Goal: Task Accomplishment & Management: Use online tool/utility

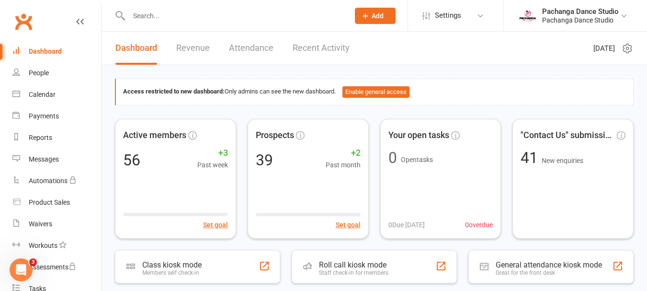
click at [151, 18] on input "text" at bounding box center [234, 15] width 217 height 13
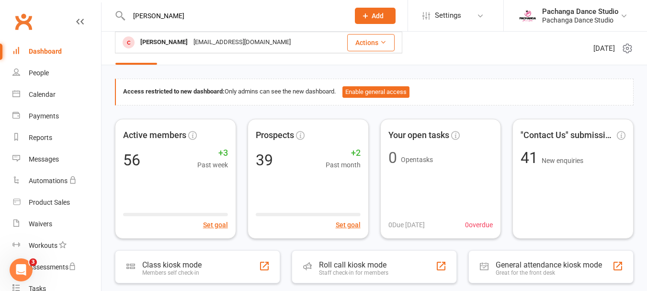
type input "bev"
click at [371, 41] on button "Actions" at bounding box center [370, 42] width 47 height 17
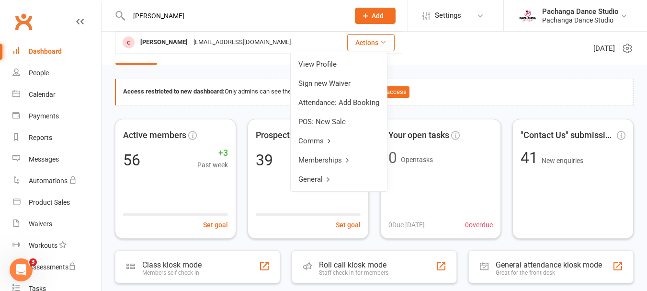
click at [327, 158] on link "Memberships" at bounding box center [339, 159] width 96 height 19
click at [331, 103] on link "Add Membership" at bounding box center [339, 102] width 95 height 19
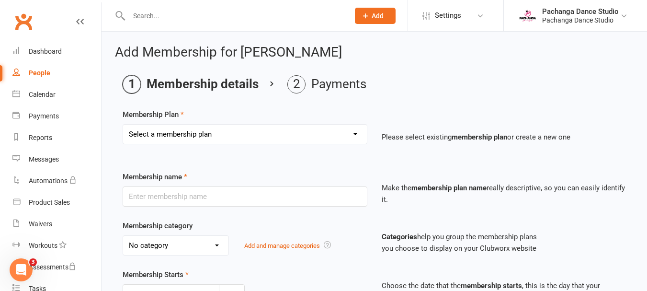
click at [234, 134] on select "Select a membership plan Create new Membership Plan Single Class Pass 5 Class P…" at bounding box center [245, 134] width 244 height 19
select select "31"
click at [123, 125] on select "Select a membership plan Create new Membership Plan Single Class Pass 5 Class P…" at bounding box center [245, 134] width 244 height 19
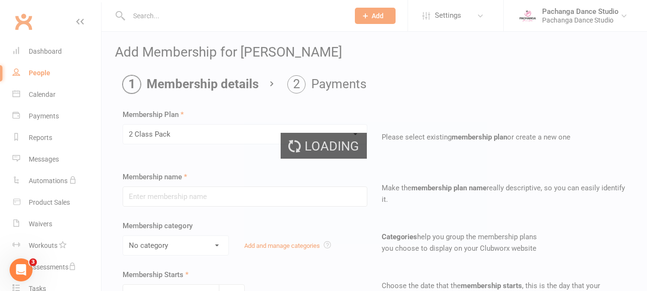
type input "2 Class Pack"
select select "0"
type input "1"
select select "1"
type input "2"
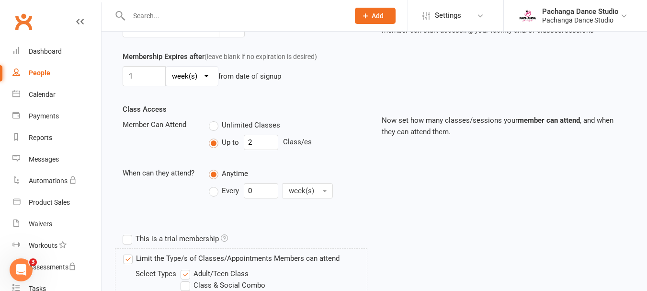
scroll to position [507, 0]
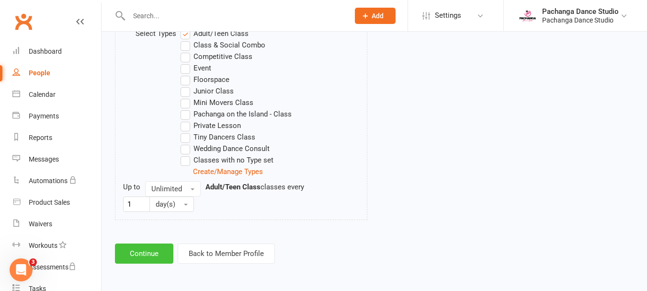
click at [146, 251] on button "Continue" at bounding box center [144, 253] width 58 height 20
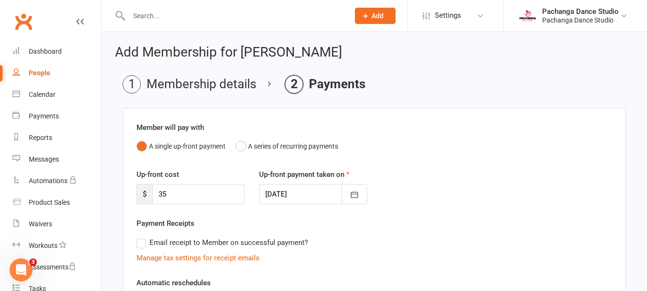
scroll to position [231, 0]
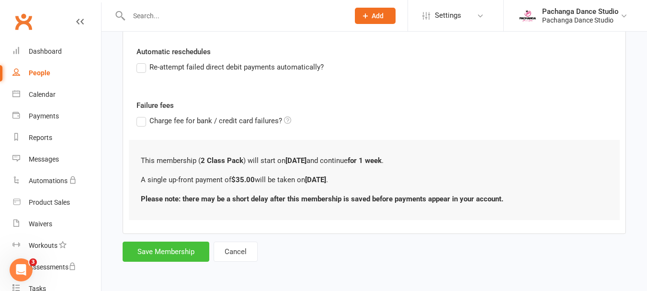
click at [154, 252] on button "Save Membership" at bounding box center [166, 251] width 87 height 20
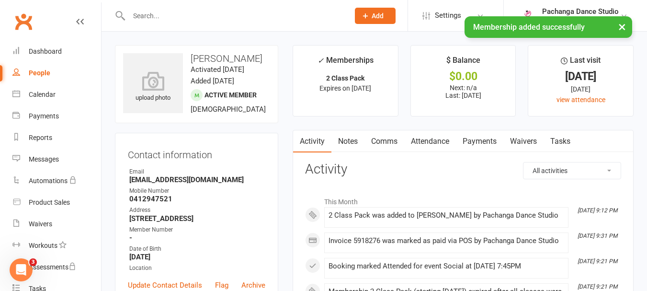
click at [143, 16] on div "× Membership added successfully" at bounding box center [317, 16] width 635 height 0
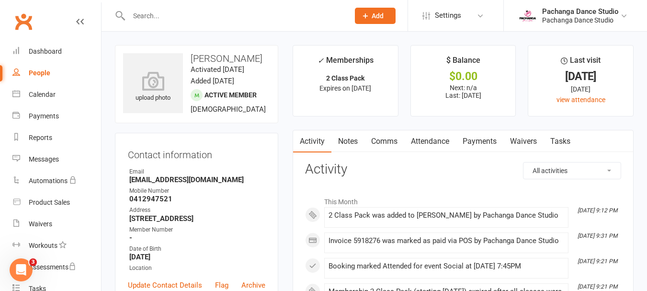
click at [144, 16] on input "text" at bounding box center [234, 15] width 217 height 13
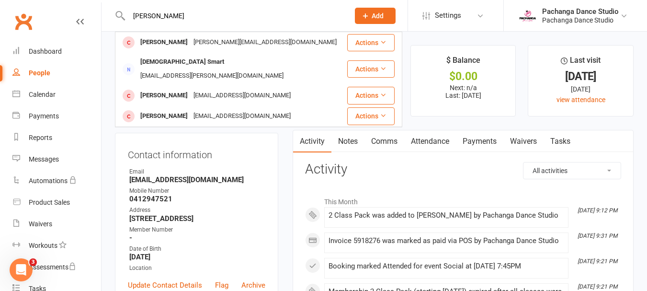
type input "shirley"
click at [370, 40] on button "Actions" at bounding box center [370, 42] width 47 height 17
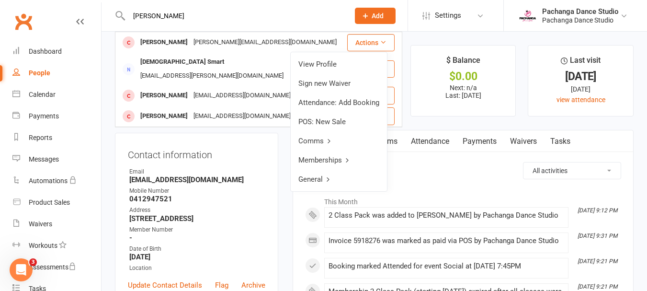
click at [334, 156] on link "Memberships" at bounding box center [339, 159] width 96 height 19
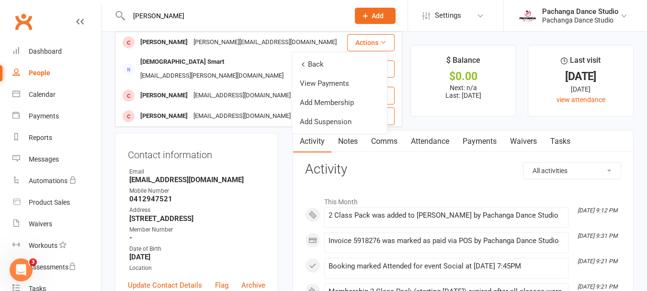
click at [327, 101] on link "Add Membership" at bounding box center [339, 102] width 95 height 19
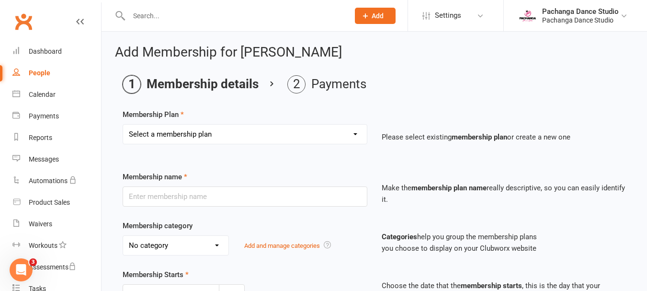
click at [200, 130] on select "Select a membership plan Create new Membership Plan Single Class Pass 5 Class P…" at bounding box center [245, 134] width 244 height 19
select select "31"
click at [123, 125] on select "Select a membership plan Create new Membership Plan Single Class Pass 5 Class P…" at bounding box center [245, 134] width 244 height 19
type input "2 Class Pack"
select select "0"
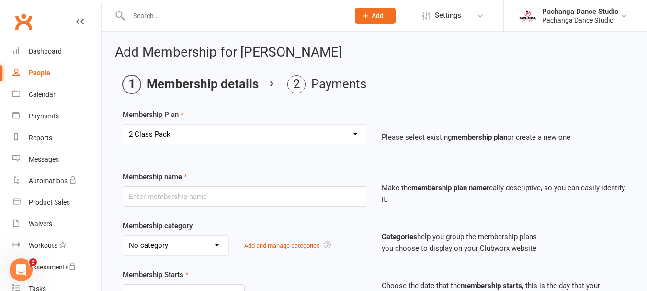
type input "1"
select select "1"
type input "2"
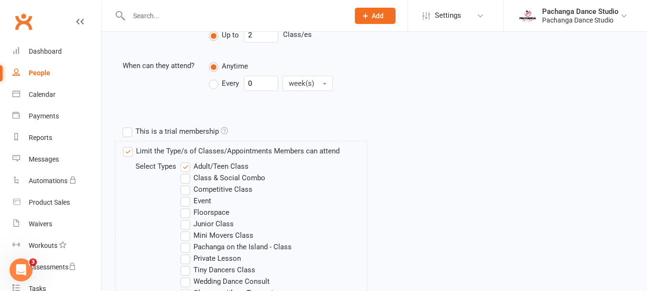
scroll to position [507, 0]
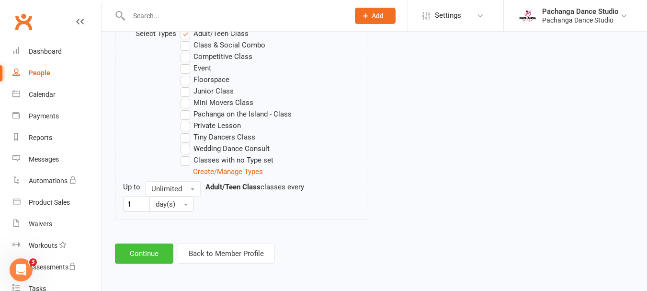
click at [150, 253] on button "Continue" at bounding box center [144, 253] width 58 height 20
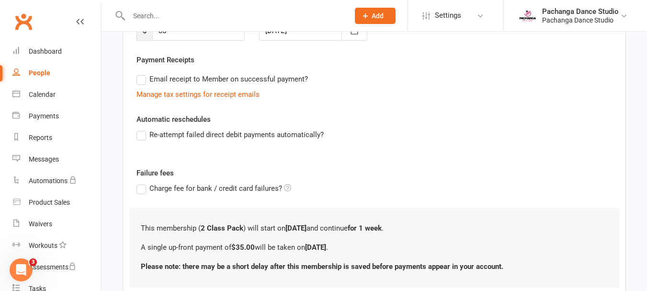
scroll to position [231, 0]
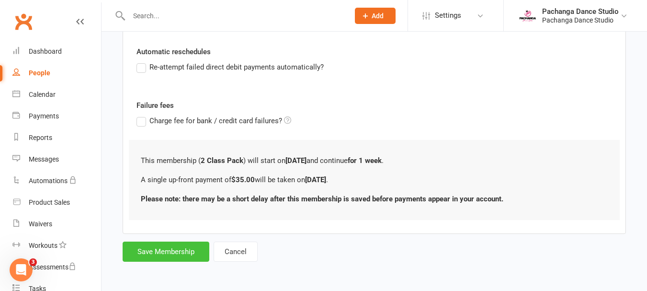
click at [166, 254] on button "Save Membership" at bounding box center [166, 251] width 87 height 20
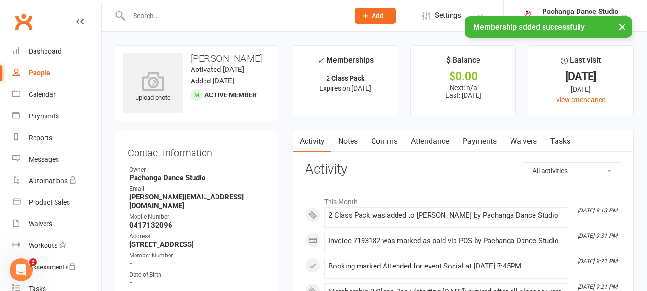
click at [162, 16] on input "text" at bounding box center [234, 15] width 217 height 13
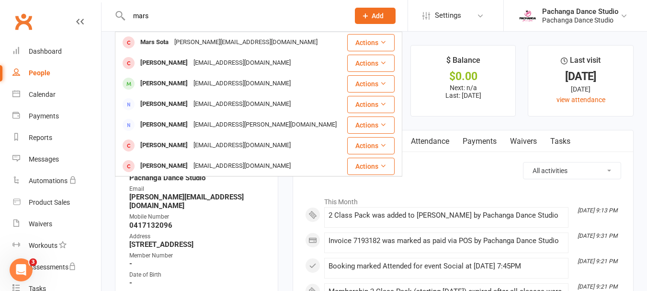
type input "mars"
click at [362, 41] on button "Actions" at bounding box center [370, 42] width 47 height 17
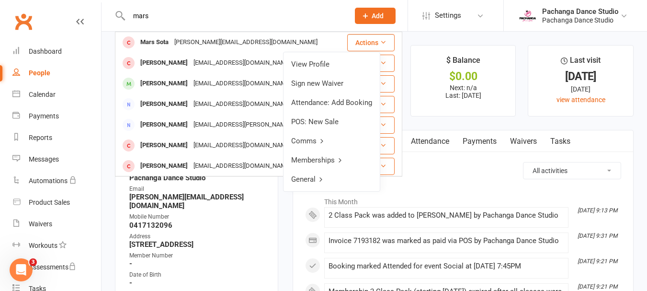
click at [329, 159] on link "Memberships" at bounding box center [332, 159] width 96 height 19
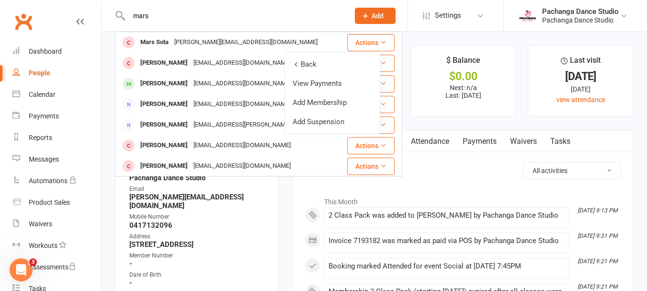
click at [334, 103] on link "Add Membership" at bounding box center [332, 102] width 95 height 19
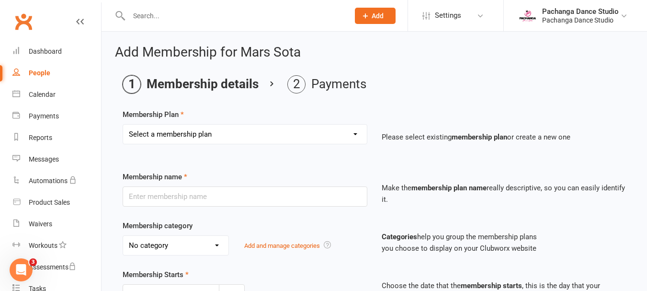
click at [272, 133] on select "Select a membership plan Create new Membership Plan Single Class Pass 5 Class P…" at bounding box center [245, 134] width 244 height 19
select select "31"
click at [123, 125] on select "Select a membership plan Create new Membership Plan Single Class Pass 5 Class P…" at bounding box center [245, 134] width 244 height 19
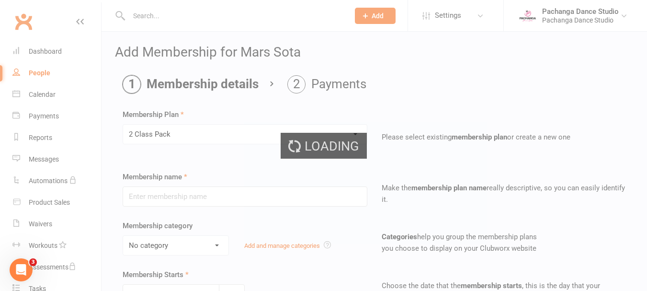
type input "2 Class Pack"
select select "0"
type input "1"
select select "1"
type input "2"
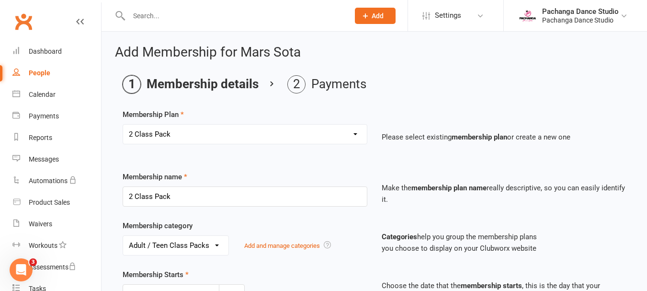
scroll to position [507, 0]
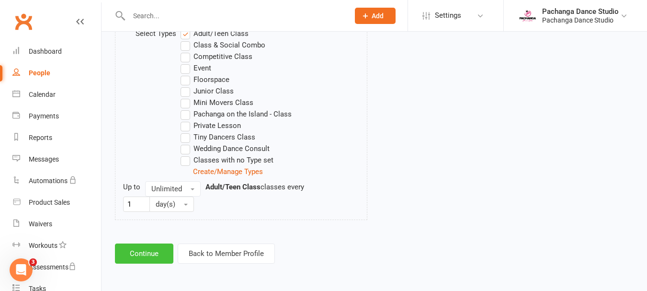
click at [154, 251] on button "Continue" at bounding box center [144, 253] width 58 height 20
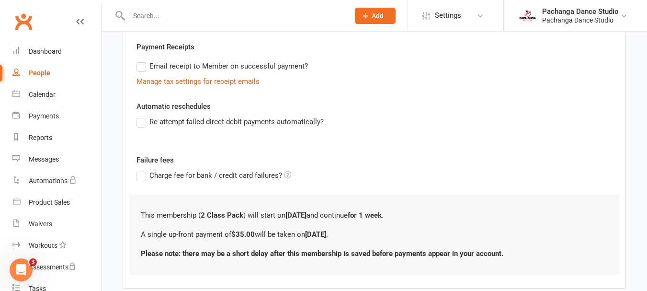
scroll to position [231, 0]
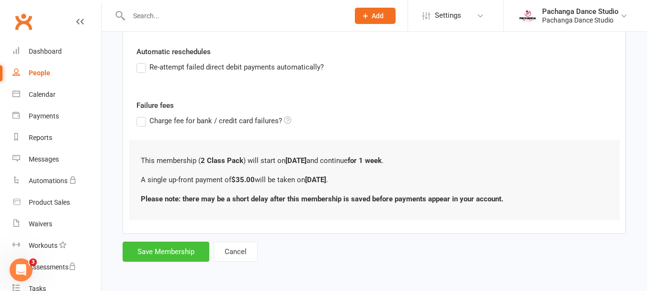
click at [154, 251] on button "Save Membership" at bounding box center [166, 251] width 87 height 20
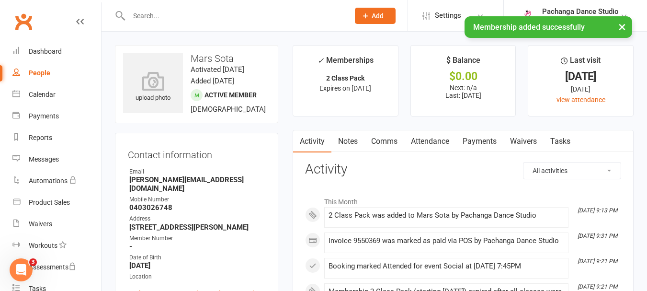
click at [182, 13] on input "text" at bounding box center [234, 15] width 217 height 13
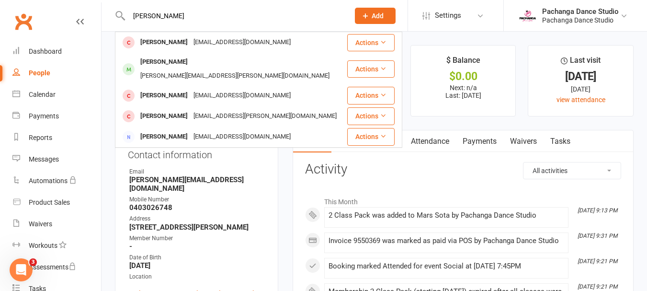
type input "elizabeth"
click at [370, 46] on button "Actions" at bounding box center [370, 42] width 47 height 17
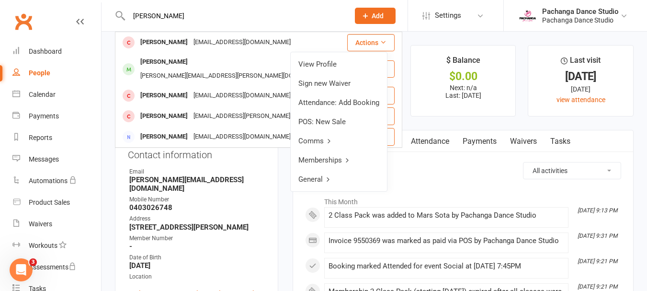
click at [330, 161] on link "Memberships" at bounding box center [339, 159] width 96 height 19
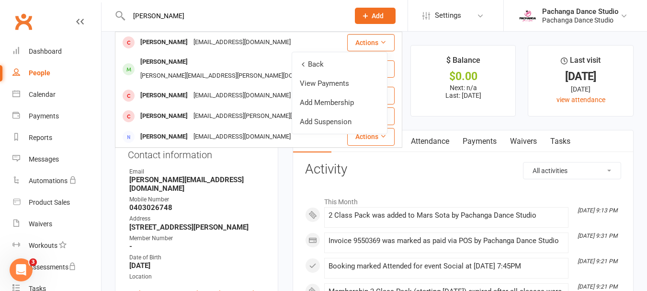
click at [335, 102] on link "Add Membership" at bounding box center [339, 102] width 95 height 19
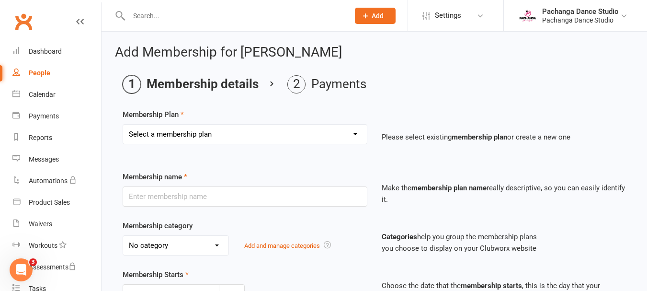
click at [243, 132] on select "Select a membership plan Create new Membership Plan Single Class Pass 5 Class P…" at bounding box center [245, 134] width 244 height 19
select select "31"
click at [123, 125] on select "Select a membership plan Create new Membership Plan Single Class Pass 5 Class P…" at bounding box center [245, 134] width 244 height 19
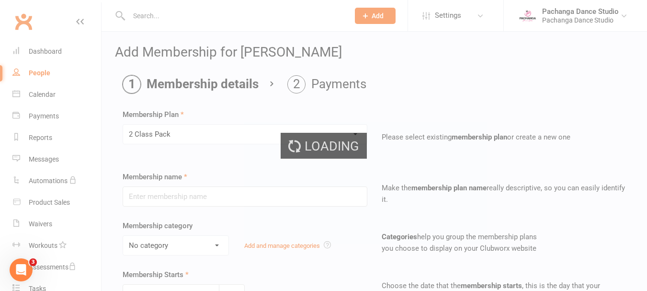
type input "2 Class Pack"
select select "0"
type input "1"
select select "1"
type input "2"
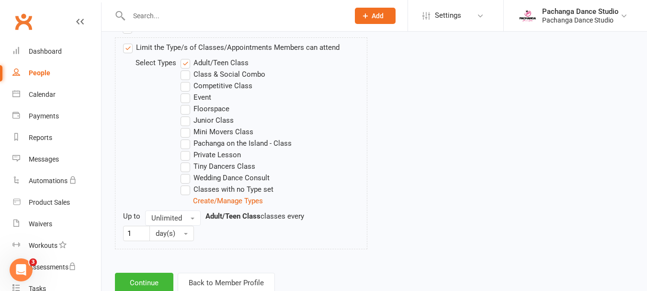
scroll to position [507, 0]
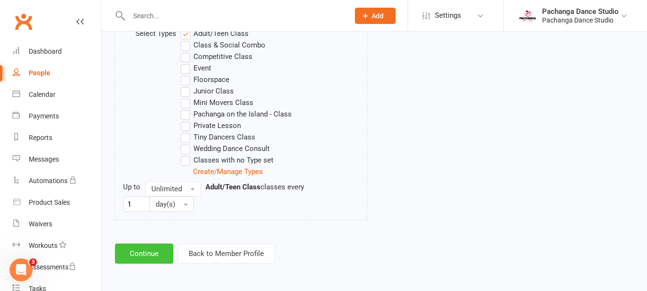
click at [145, 252] on button "Continue" at bounding box center [144, 253] width 58 height 20
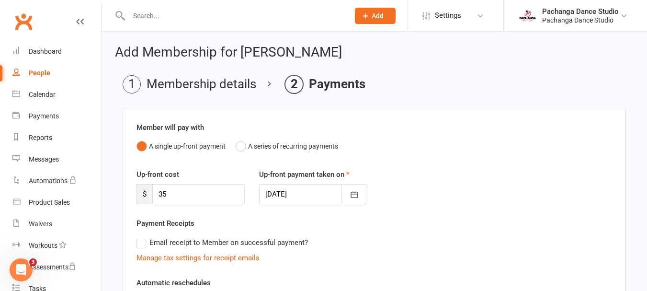
scroll to position [231, 0]
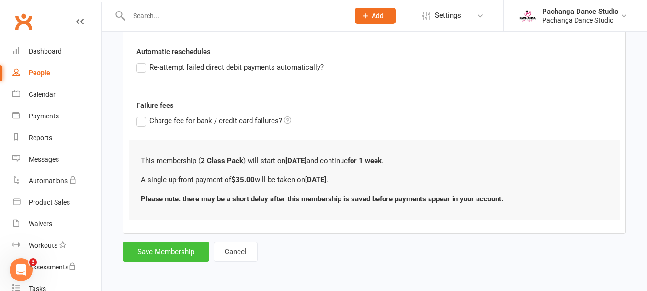
click at [168, 247] on button "Save Membership" at bounding box center [166, 251] width 87 height 20
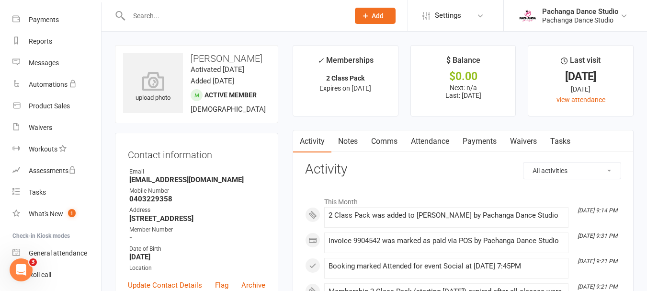
scroll to position [149, 0]
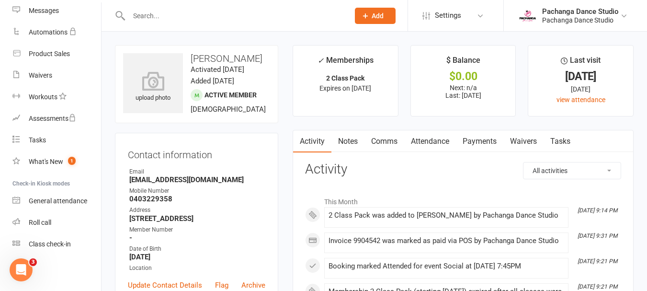
click at [57, 241] on div "Class check-in" at bounding box center [50, 244] width 42 height 8
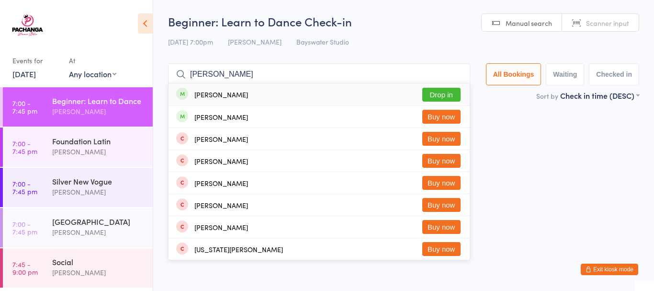
type input "[PERSON_NAME]"
click at [444, 93] on button "Drop in" at bounding box center [442, 95] width 38 height 14
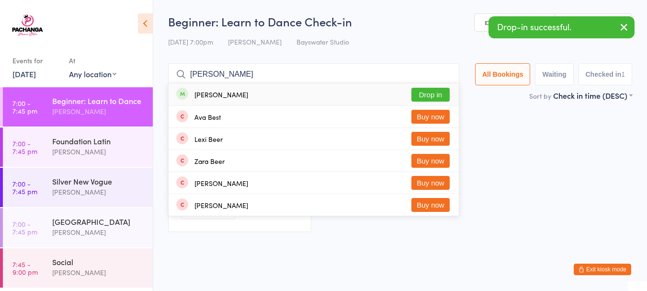
type input "[PERSON_NAME]"
click at [429, 92] on button "Drop in" at bounding box center [431, 95] width 38 height 14
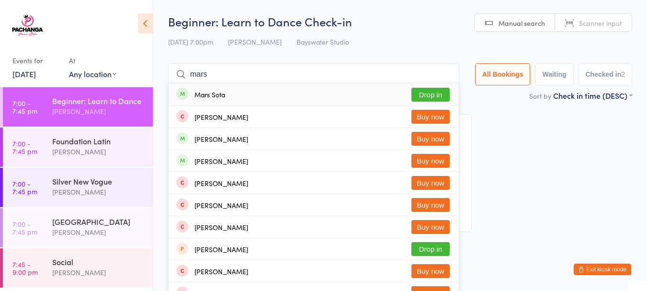
type input "mars"
click at [430, 92] on button "Drop in" at bounding box center [431, 95] width 38 height 14
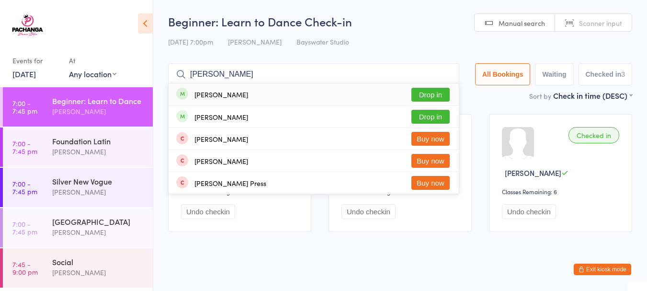
type input "elizabeth"
click at [432, 93] on button "Drop in" at bounding box center [431, 95] width 38 height 14
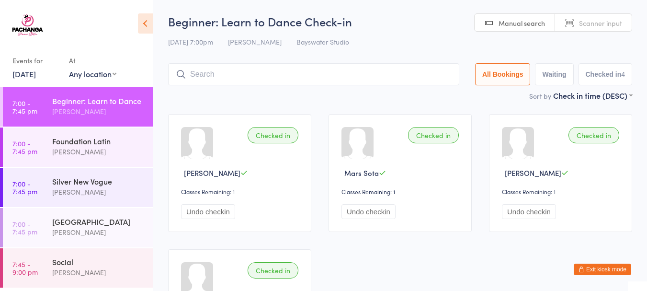
click at [108, 141] on div "Foundation Latin" at bounding box center [98, 141] width 92 height 11
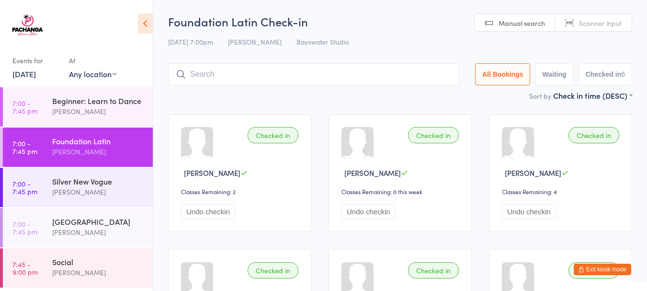
click at [97, 184] on div "Silver New Vogue" at bounding box center [98, 181] width 92 height 11
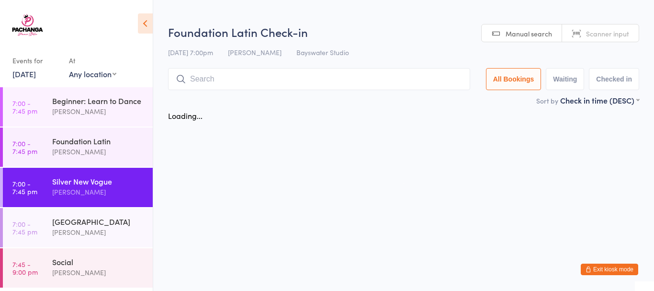
click at [97, 184] on div "Silver New Vogue" at bounding box center [98, 181] width 92 height 11
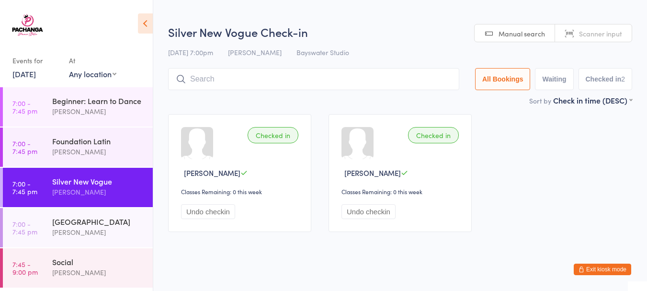
click at [92, 223] on div "Silver Street Latin" at bounding box center [98, 221] width 92 height 11
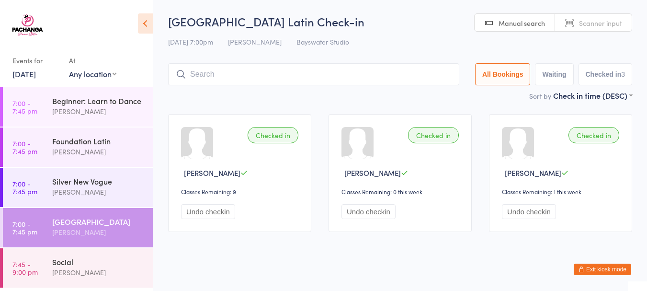
click at [78, 266] on div "Social" at bounding box center [98, 261] width 92 height 11
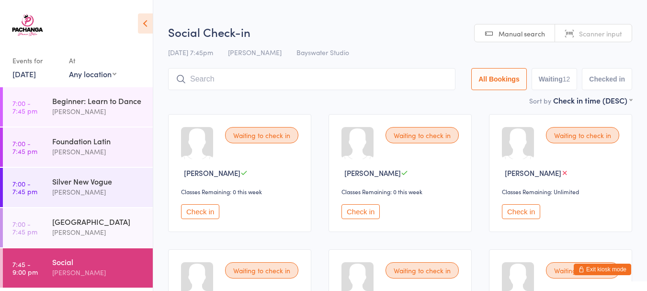
click at [92, 225] on div "Silver Street Latin" at bounding box center [98, 221] width 92 height 11
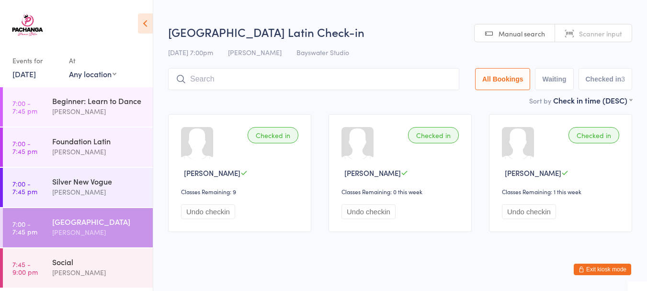
click at [86, 259] on div "Social" at bounding box center [98, 261] width 92 height 11
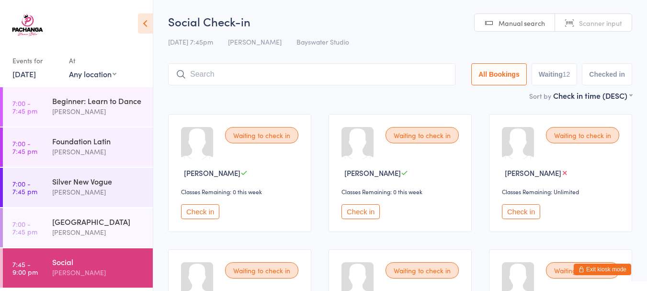
click at [77, 146] on div "Foundation Latin" at bounding box center [98, 141] width 92 height 11
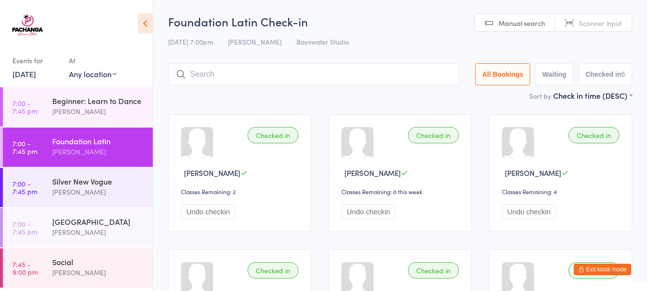
click at [61, 268] on div "Jacqui Smith" at bounding box center [98, 272] width 92 height 11
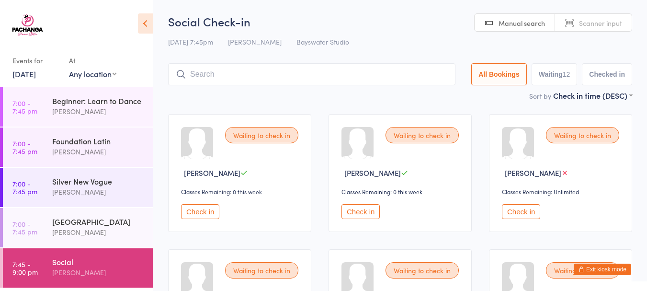
click at [206, 211] on button "Check in" at bounding box center [200, 211] width 38 height 15
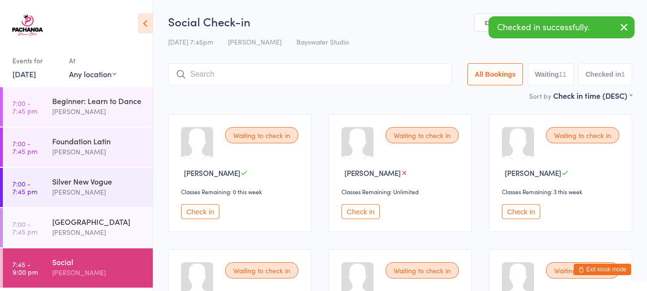
click at [206, 211] on button "Check in" at bounding box center [200, 211] width 38 height 15
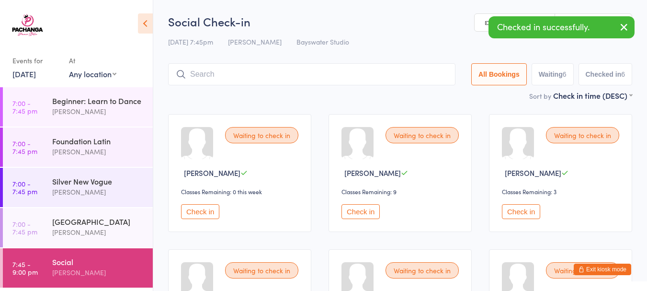
click at [206, 211] on button "Check in" at bounding box center [200, 211] width 38 height 15
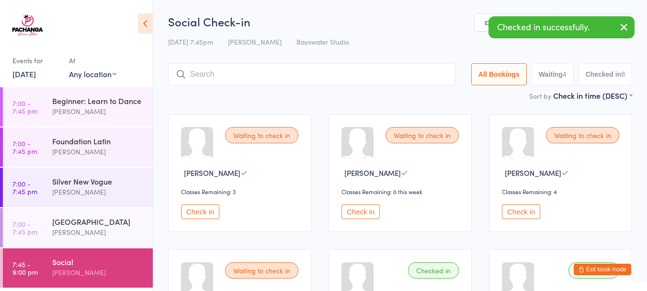
click at [206, 211] on button "Check in" at bounding box center [200, 211] width 38 height 15
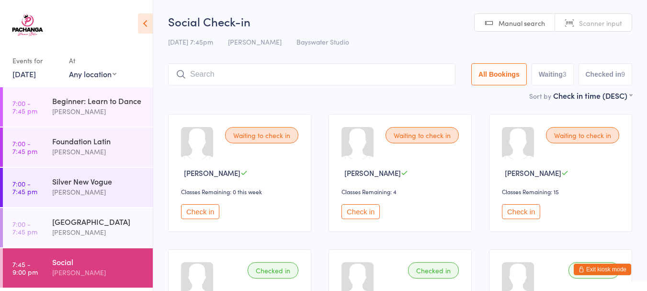
click at [206, 211] on button "Check in" at bounding box center [200, 211] width 38 height 15
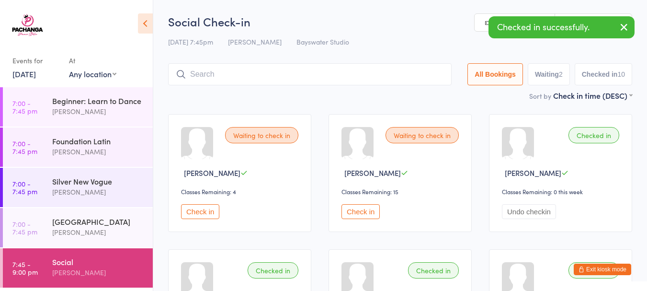
click at [206, 211] on button "Check in" at bounding box center [200, 211] width 38 height 15
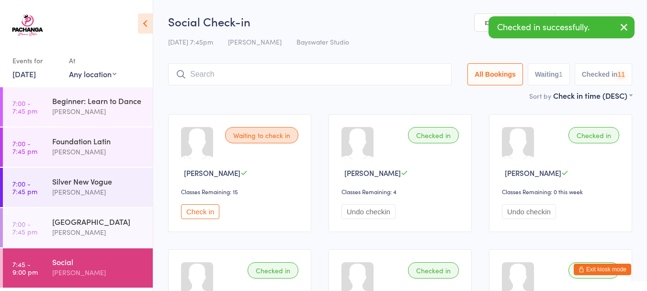
click at [206, 211] on button "Check in" at bounding box center [200, 211] width 38 height 15
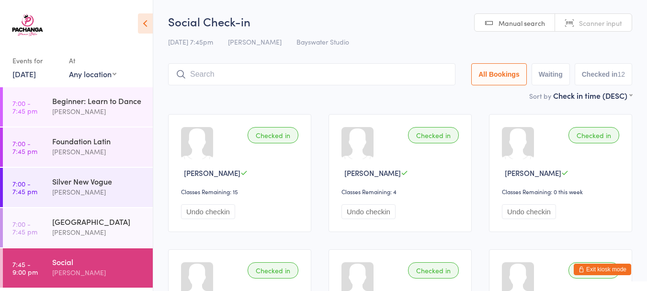
click at [87, 227] on div "David McDowell" at bounding box center [98, 232] width 92 height 11
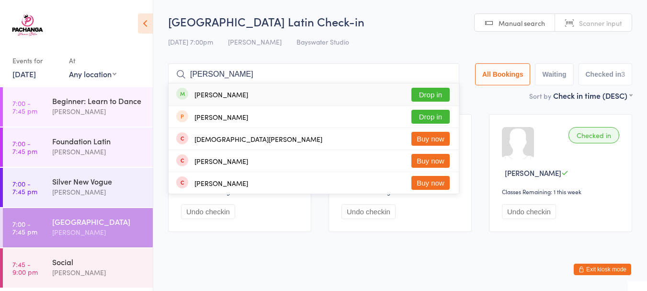
type input "christine"
click at [429, 96] on button "Drop in" at bounding box center [431, 95] width 38 height 14
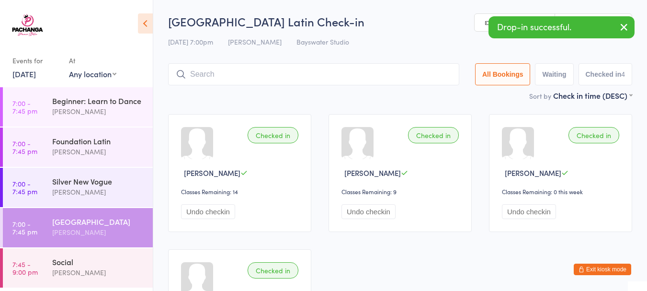
click at [86, 265] on div "Social" at bounding box center [98, 261] width 92 height 11
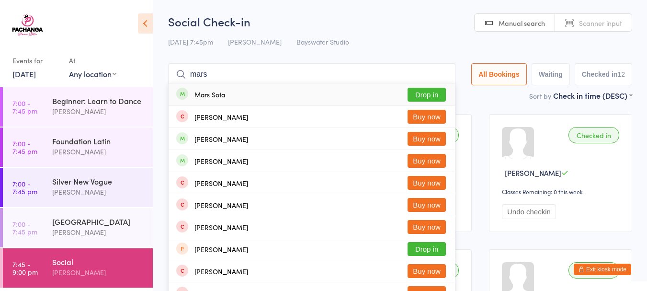
type input "mars"
click at [418, 92] on button "Drop in" at bounding box center [427, 95] width 38 height 14
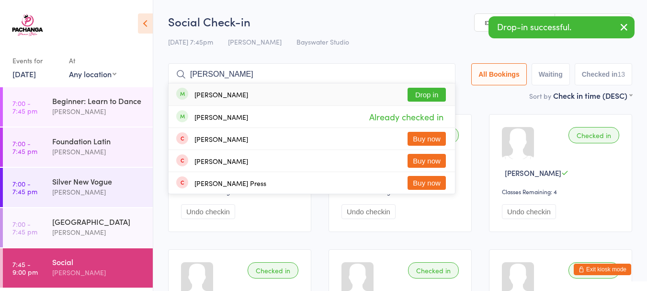
type input "elizabeth"
click at [418, 92] on button "Drop in" at bounding box center [427, 95] width 38 height 14
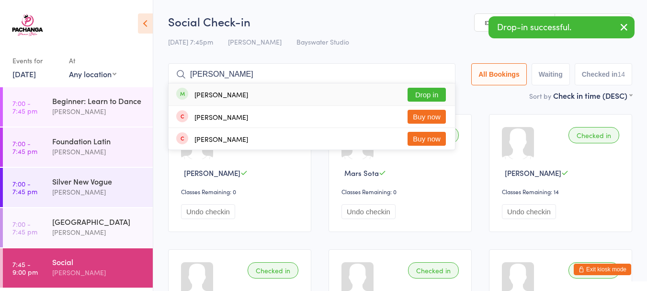
type input "shirley"
click at [423, 93] on button "Drop in" at bounding box center [427, 95] width 38 height 14
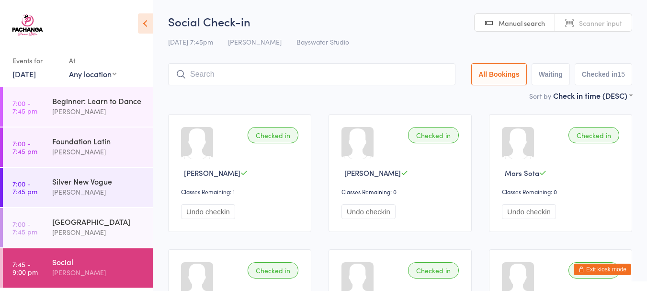
click at [596, 266] on button "Exit kiosk mode" at bounding box center [602, 268] width 57 height 11
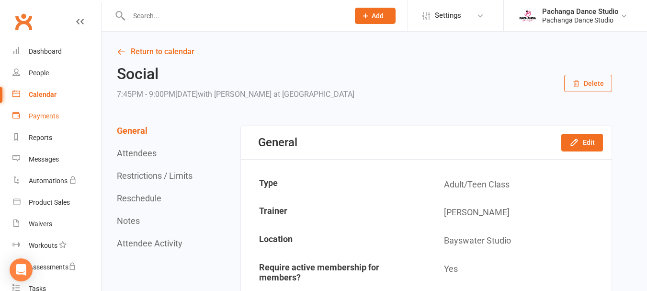
click at [46, 114] on div "Payments" at bounding box center [44, 116] width 30 height 8
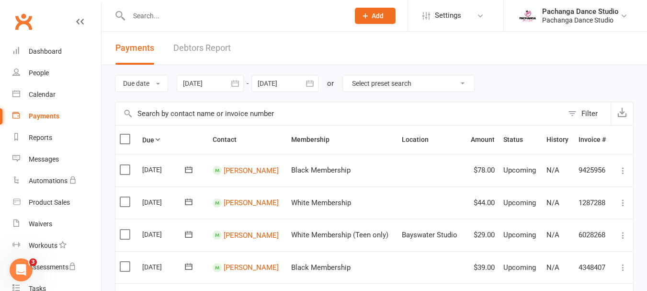
click at [281, 81] on div at bounding box center [285, 83] width 67 height 17
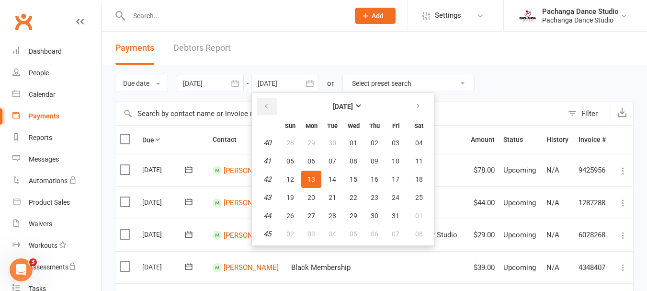
click at [266, 105] on icon "button" at bounding box center [266, 107] width 7 height 8
click at [315, 180] on span "15" at bounding box center [312, 179] width 8 height 8
type input "15 Sep 2025"
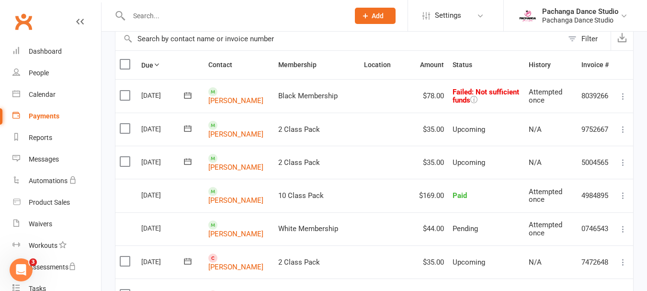
scroll to position [83, 0]
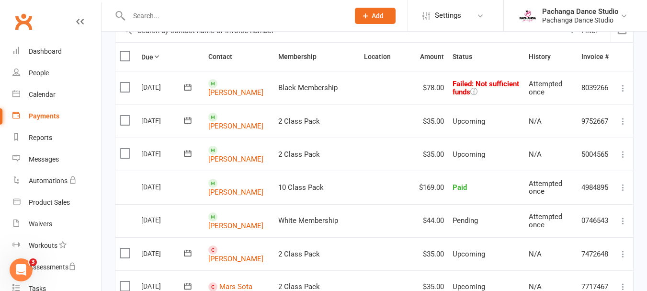
click at [621, 122] on icon at bounding box center [623, 121] width 10 height 10
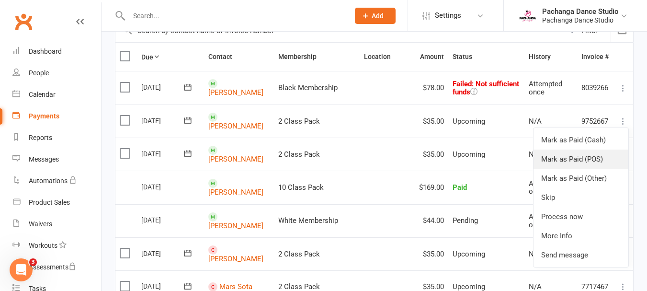
click at [587, 160] on link "Mark as Paid (POS)" at bounding box center [581, 158] width 95 height 19
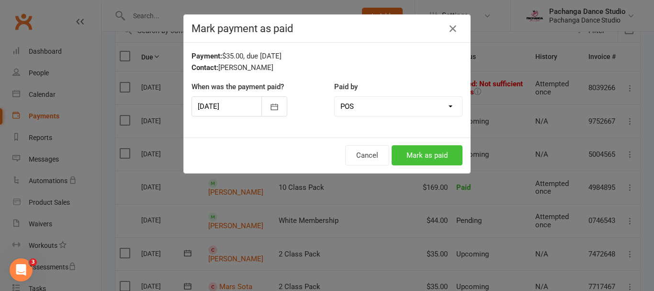
click at [427, 153] on button "Mark as paid" at bounding box center [427, 155] width 71 height 20
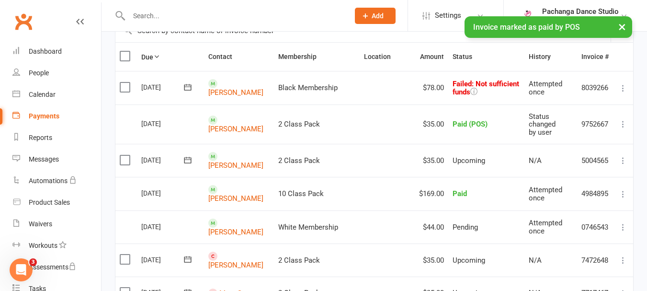
click at [624, 160] on icon at bounding box center [623, 161] width 10 height 10
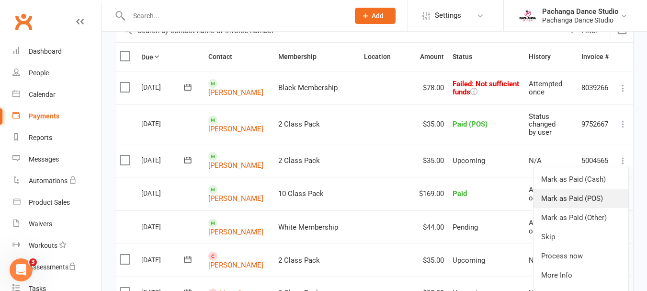
click at [584, 195] on link "Mark as Paid (POS)" at bounding box center [581, 198] width 95 height 19
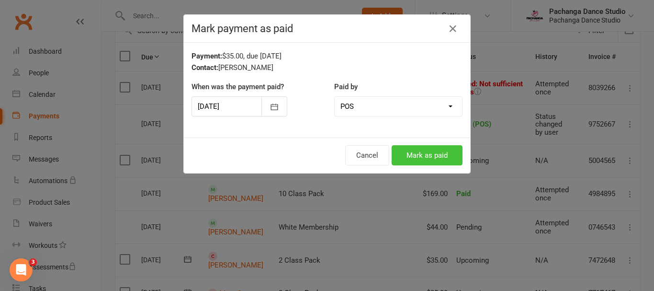
click at [423, 151] on button "Mark as paid" at bounding box center [427, 155] width 71 height 20
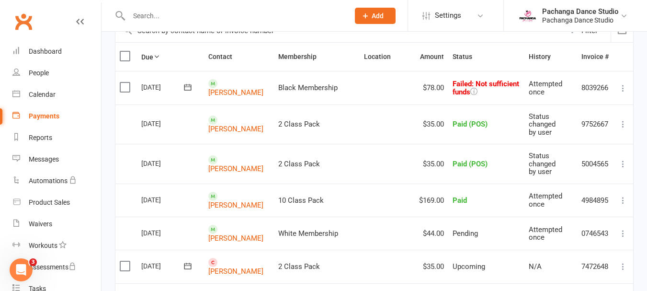
click at [624, 265] on icon at bounding box center [623, 267] width 10 height 10
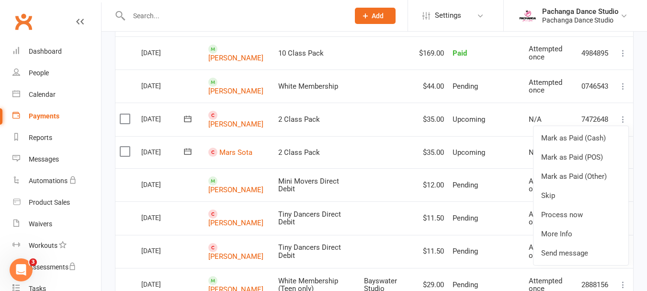
scroll to position [234, 0]
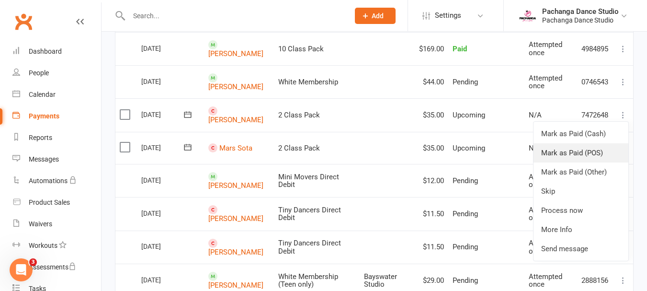
click at [598, 151] on link "Mark as Paid (POS)" at bounding box center [581, 152] width 95 height 19
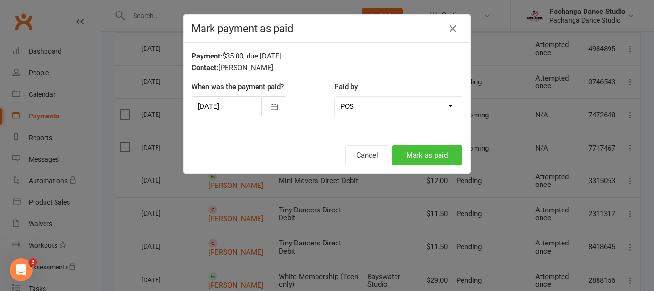
click at [427, 153] on button "Mark as paid" at bounding box center [427, 155] width 71 height 20
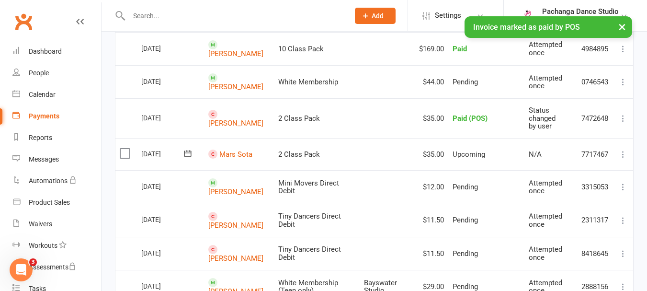
click at [622, 153] on icon at bounding box center [623, 154] width 10 height 10
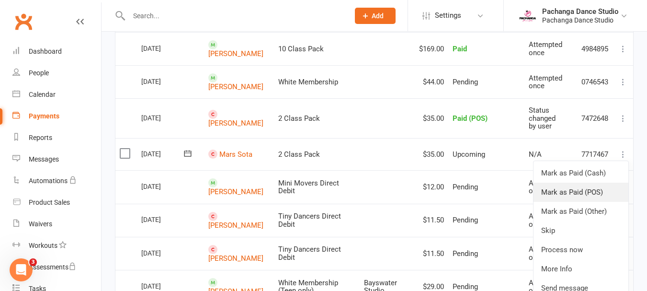
click at [592, 187] on link "Mark as Paid (POS)" at bounding box center [581, 192] width 95 height 19
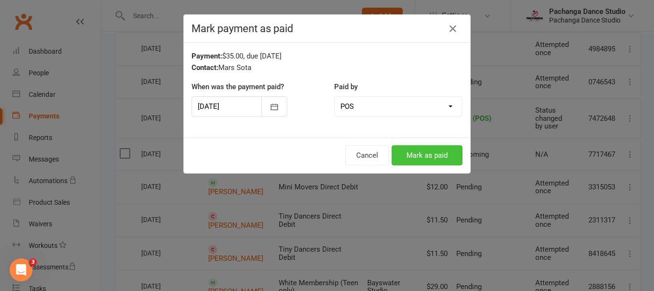
click at [421, 149] on button "Mark as paid" at bounding box center [427, 155] width 71 height 20
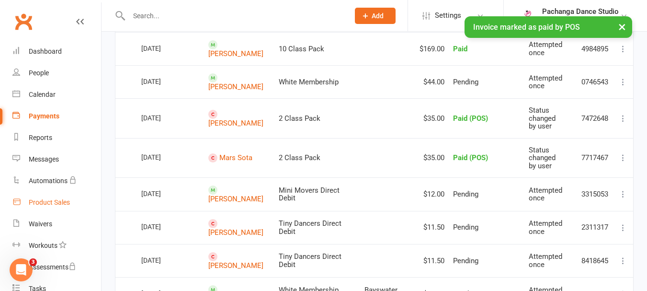
click at [50, 204] on div "Product Sales" at bounding box center [49, 202] width 41 height 8
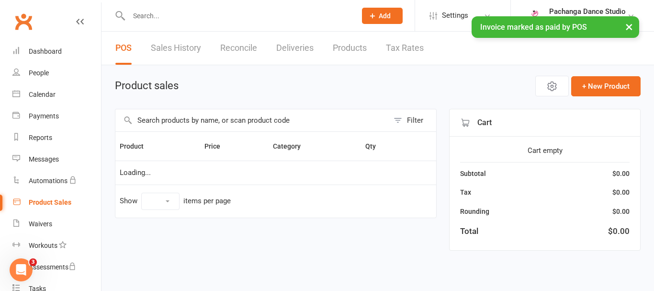
select select "50"
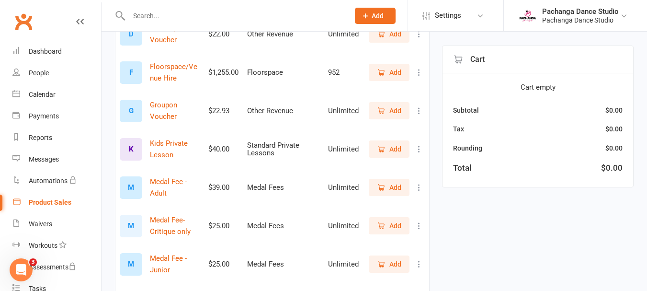
scroll to position [756, 0]
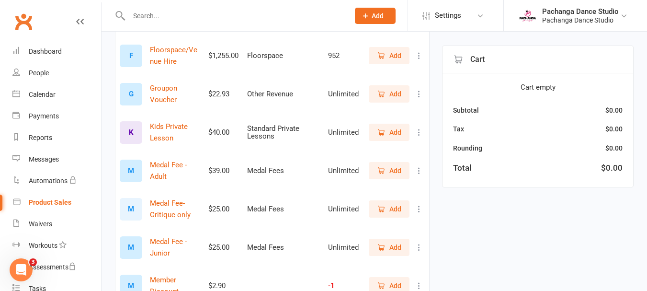
click at [393, 207] on span "Add" at bounding box center [395, 209] width 12 height 11
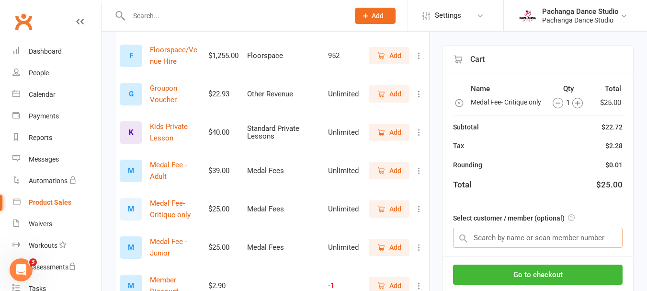
click at [514, 248] on input "text" at bounding box center [538, 238] width 170 height 20
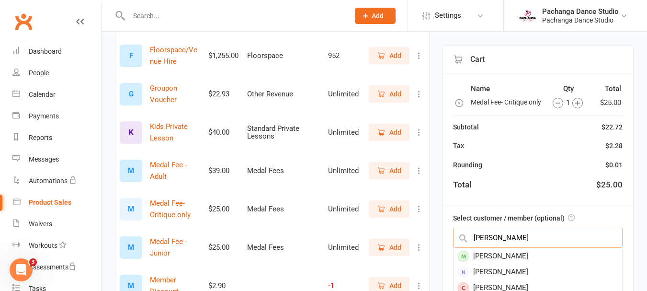
type input "christine"
click at [495, 264] on div "Christine Turton" at bounding box center [538, 256] width 169 height 16
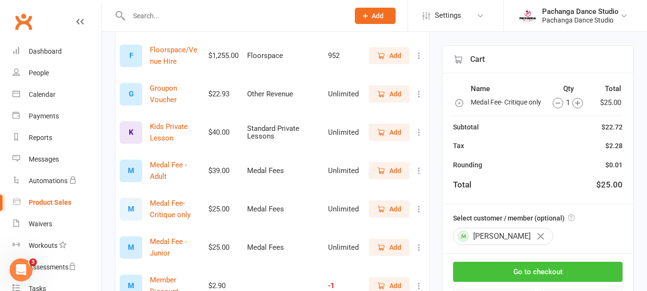
click at [534, 280] on button "Go to checkout" at bounding box center [538, 272] width 170 height 20
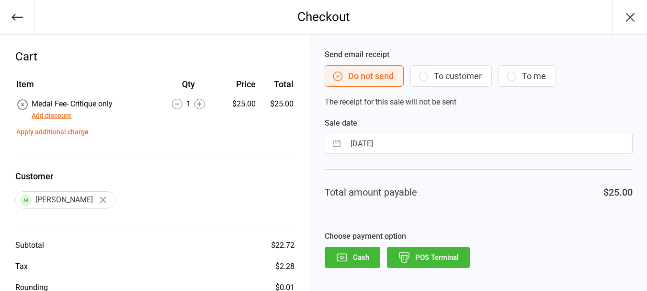
click at [430, 252] on button "POS Terminal" at bounding box center [428, 257] width 83 height 21
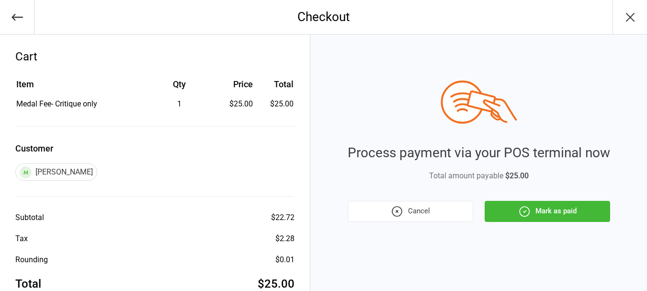
click at [551, 206] on button "Mark as paid" at bounding box center [548, 211] width 126 height 21
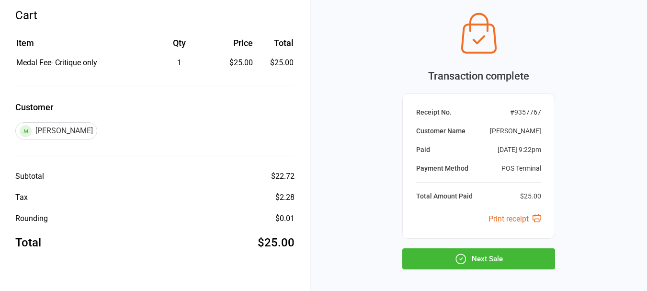
scroll to position [82, 0]
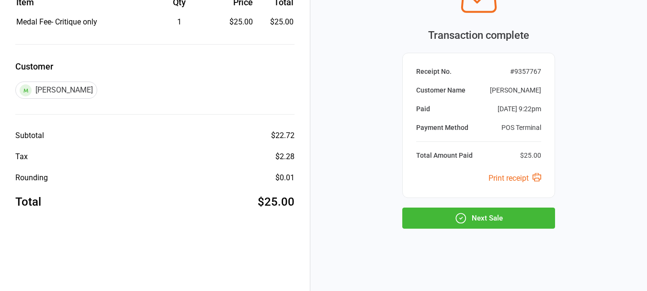
click at [488, 218] on button "Next Sale" at bounding box center [478, 217] width 153 height 21
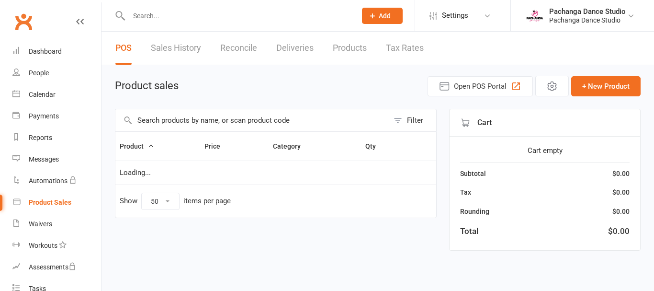
select select "50"
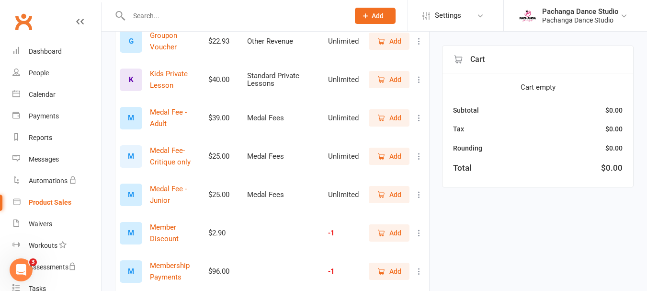
scroll to position [813, 0]
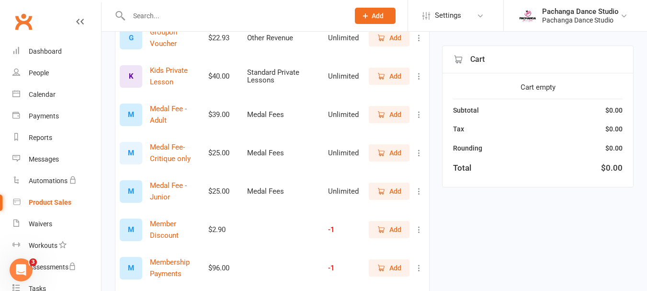
click at [390, 154] on span "Add" at bounding box center [395, 153] width 12 height 11
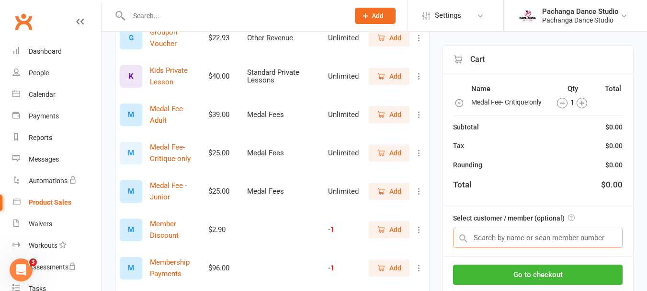
click at [507, 239] on input "text" at bounding box center [538, 238] width 170 height 20
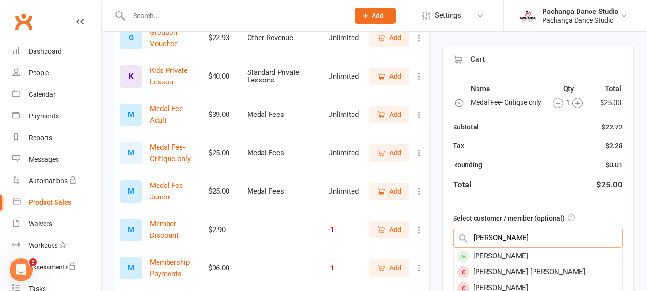
type input "[PERSON_NAME]"
click at [500, 264] on div "[PERSON_NAME]" at bounding box center [538, 256] width 169 height 16
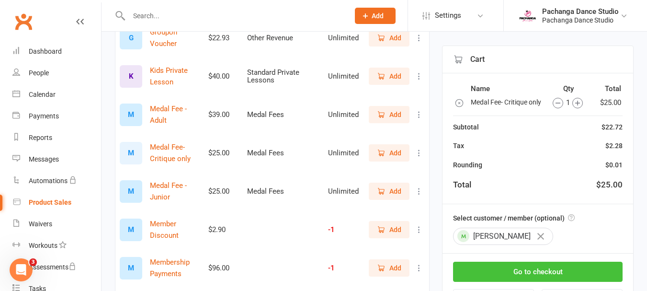
click at [556, 280] on button "Go to checkout" at bounding box center [538, 272] width 170 height 20
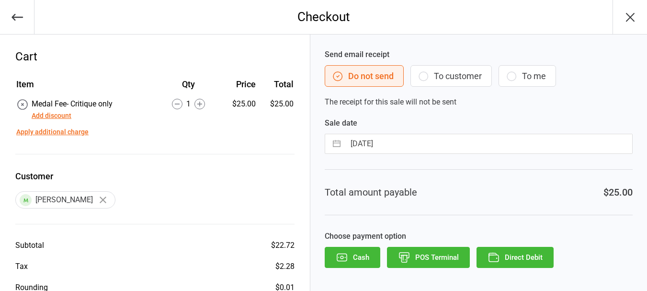
click at [441, 255] on button "POS Terminal" at bounding box center [428, 257] width 83 height 21
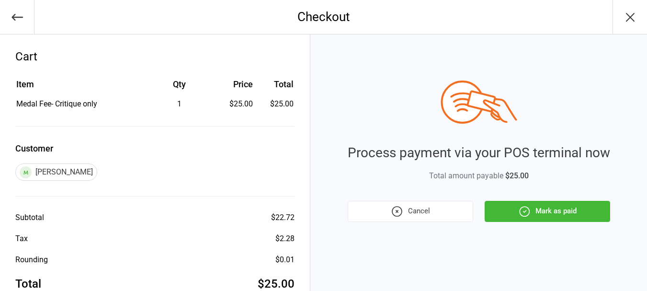
click at [556, 206] on button "Mark as paid" at bounding box center [548, 211] width 126 height 21
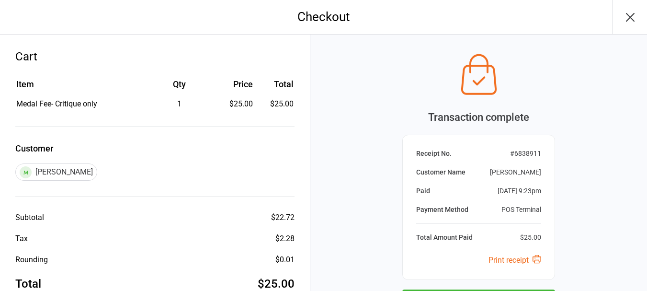
scroll to position [75, 0]
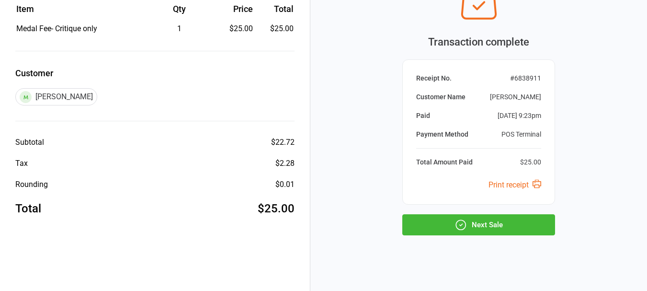
click at [510, 220] on button "Next Sale" at bounding box center [478, 224] width 153 height 21
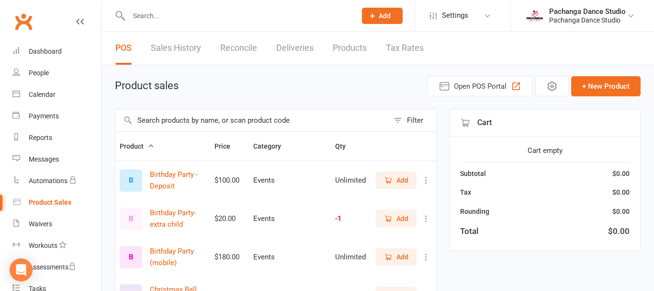
select select "50"
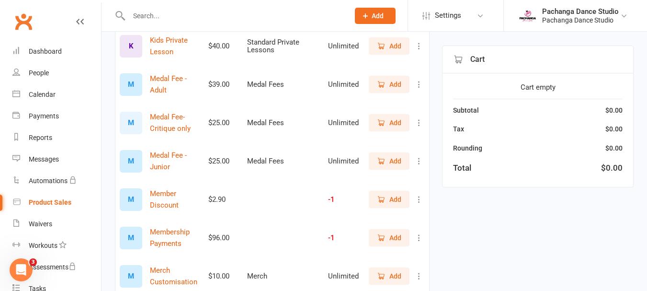
scroll to position [849, 0]
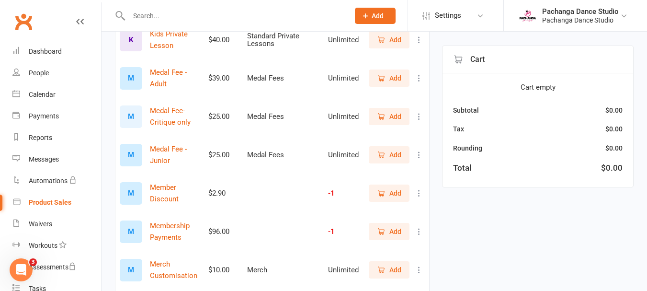
click at [392, 114] on span "Add" at bounding box center [395, 116] width 12 height 11
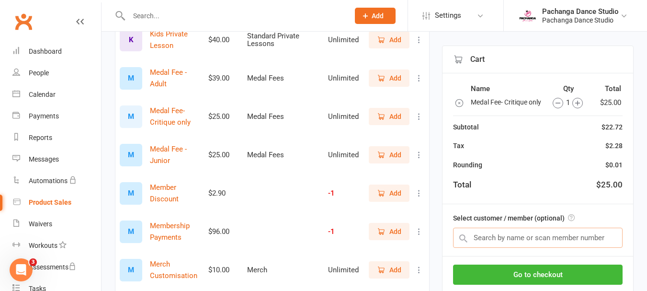
click at [515, 243] on input "text" at bounding box center [538, 238] width 170 height 20
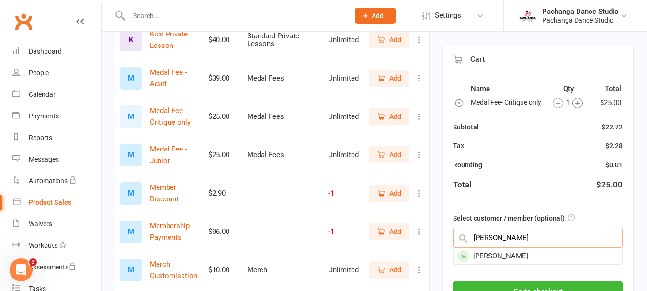
type input "[PERSON_NAME]"
click at [504, 264] on div "[PERSON_NAME]" at bounding box center [538, 256] width 169 height 16
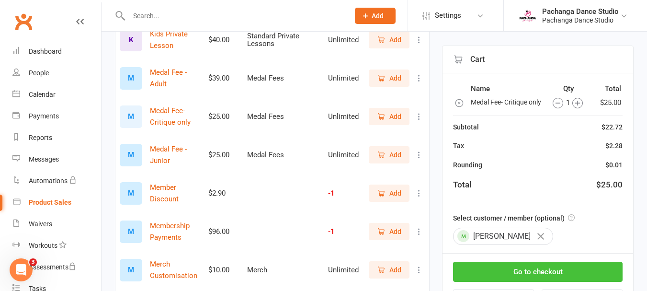
click at [525, 282] on button "Go to checkout" at bounding box center [538, 272] width 170 height 20
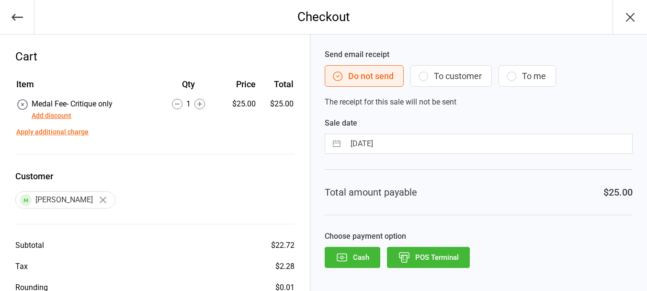
click at [428, 255] on button "POS Terminal" at bounding box center [428, 257] width 83 height 21
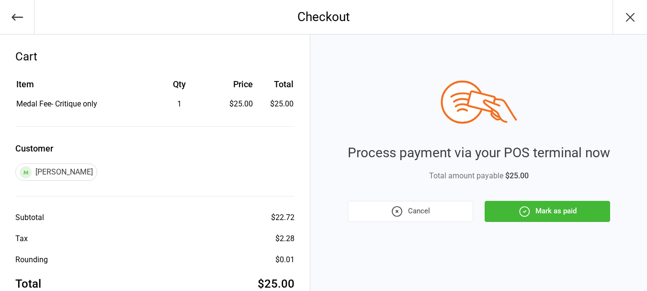
click at [556, 207] on button "Mark as paid" at bounding box center [548, 211] width 126 height 21
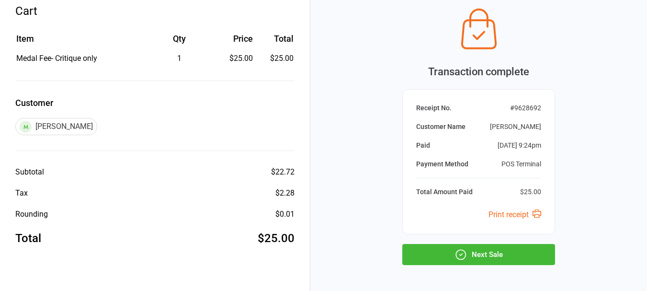
scroll to position [51, 0]
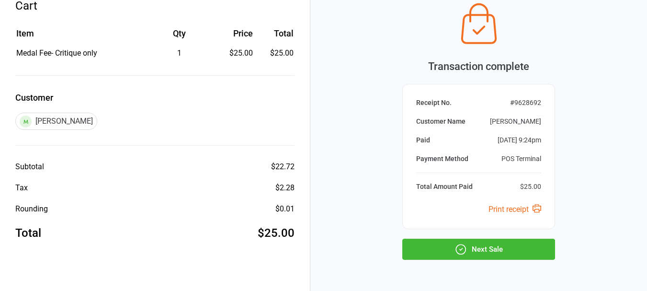
click at [492, 244] on button "Next Sale" at bounding box center [478, 249] width 153 height 21
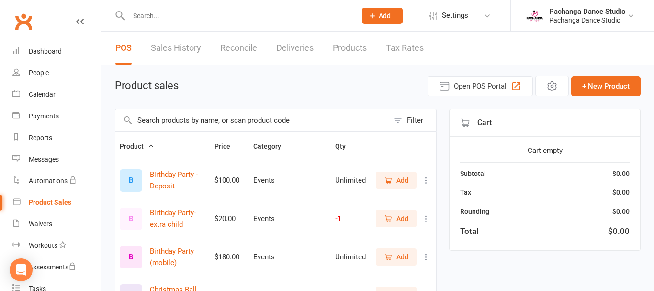
select select "50"
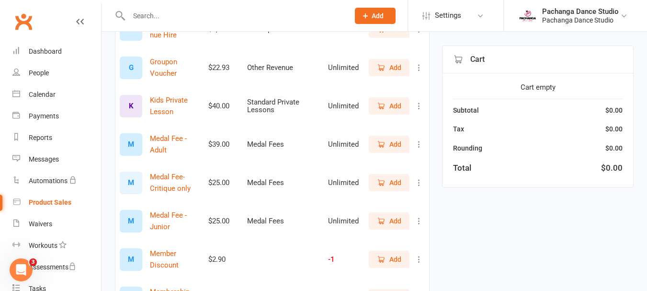
scroll to position [796, 0]
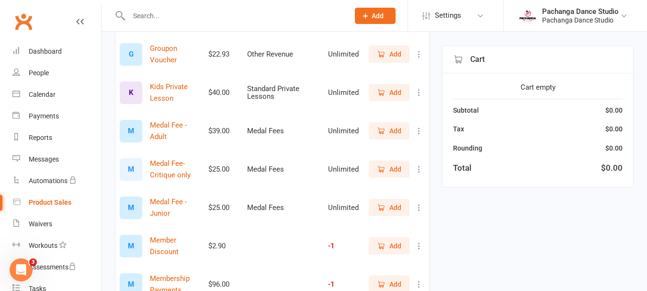
click at [391, 168] on span "Add" at bounding box center [395, 169] width 12 height 11
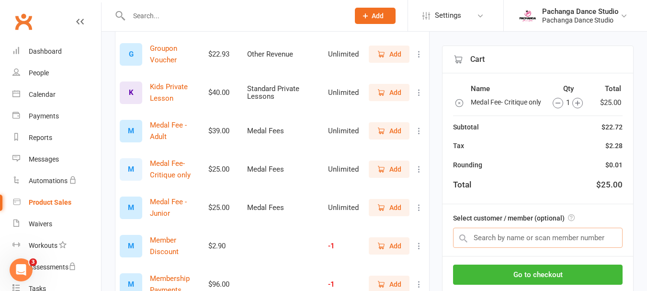
click at [482, 243] on input "text" at bounding box center [538, 238] width 170 height 20
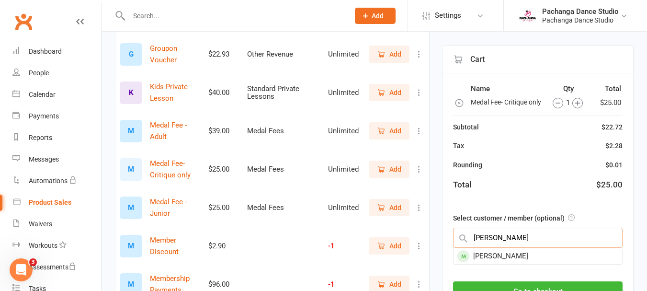
type input "[PERSON_NAME]"
click at [500, 264] on div "[PERSON_NAME]" at bounding box center [538, 256] width 169 height 16
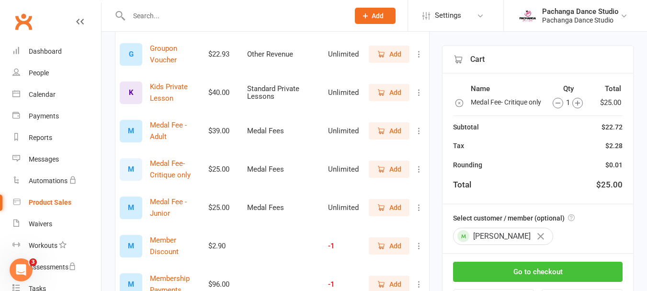
click at [530, 276] on button "Go to checkout" at bounding box center [538, 272] width 170 height 20
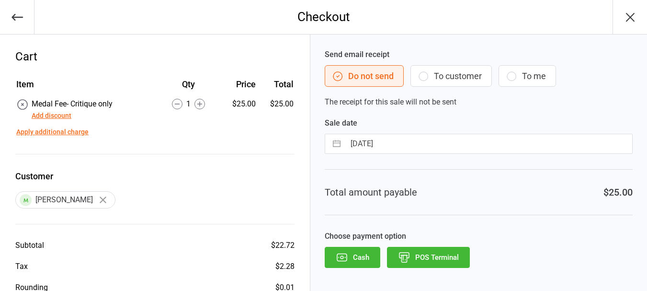
click at [435, 255] on button "POS Terminal" at bounding box center [428, 257] width 83 height 21
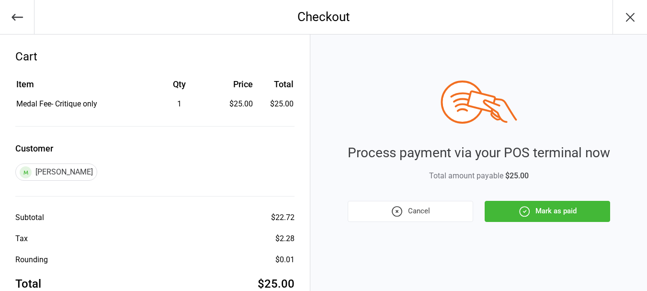
click at [559, 208] on button "Mark as paid" at bounding box center [548, 211] width 126 height 21
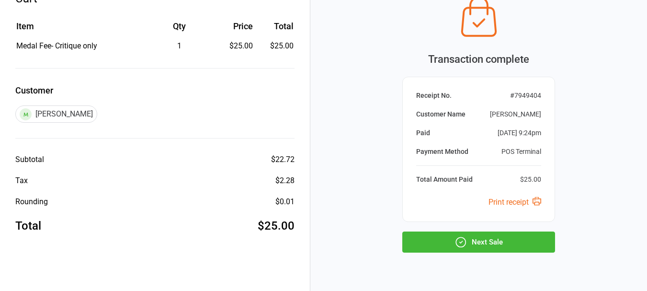
scroll to position [82, 0]
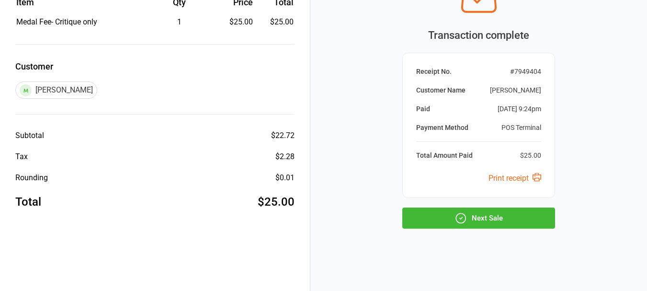
click at [496, 221] on button "Next Sale" at bounding box center [478, 217] width 153 height 21
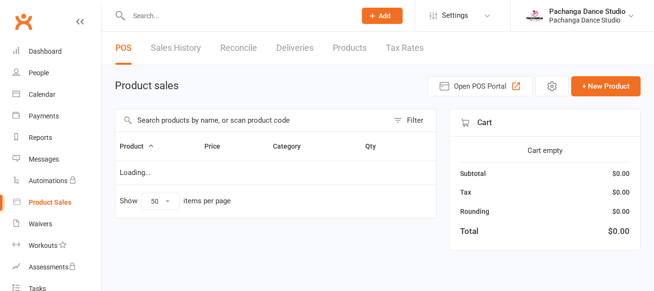
select select "50"
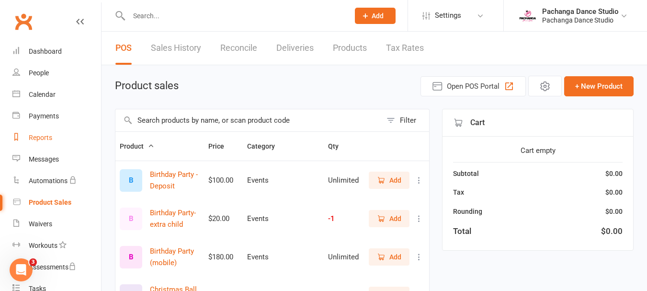
click at [39, 137] on div "Reports" at bounding box center [40, 138] width 23 height 8
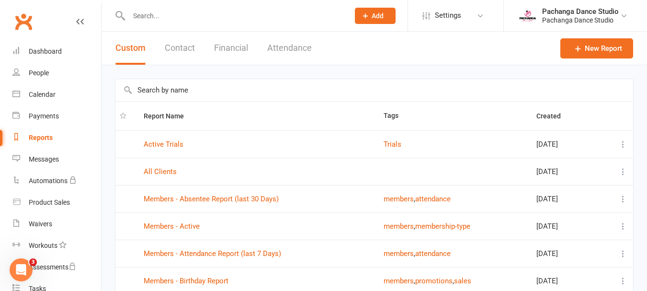
click at [233, 47] on button "Financial" at bounding box center [231, 48] width 34 height 33
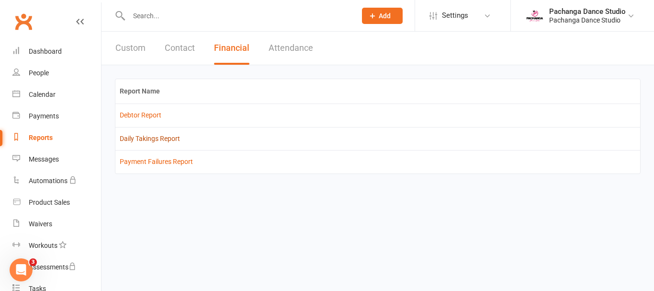
click at [175, 138] on link "Daily Takings Report" at bounding box center [150, 139] width 60 height 8
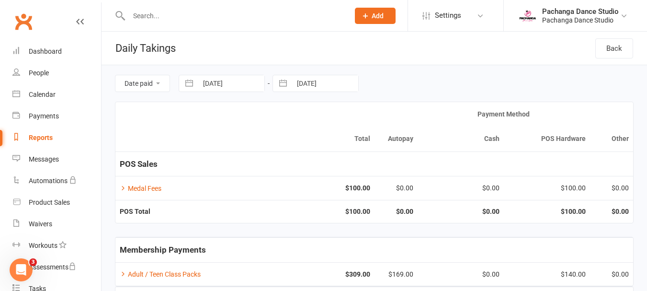
click at [229, 83] on input "[DATE]" at bounding box center [231, 83] width 67 height 16
select select "7"
select select "2025"
select select "8"
select select "2025"
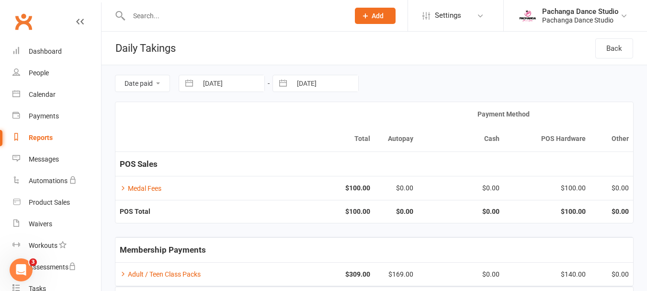
select select "9"
select select "2025"
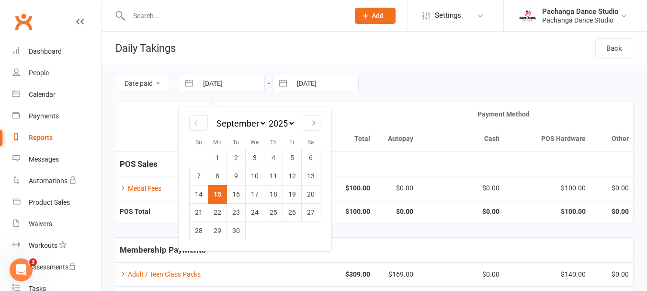
click at [236, 176] on td "9" at bounding box center [236, 176] width 19 height 18
type input "09 Sep 2025"
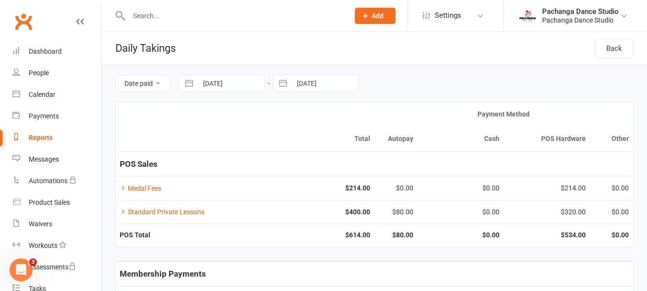
click at [309, 83] on input "[DATE]" at bounding box center [325, 83] width 67 height 16
select select "7"
select select "2025"
select select "8"
select select "2025"
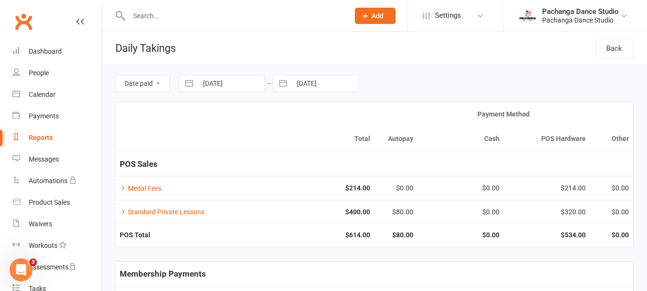
select select "9"
select select "2025"
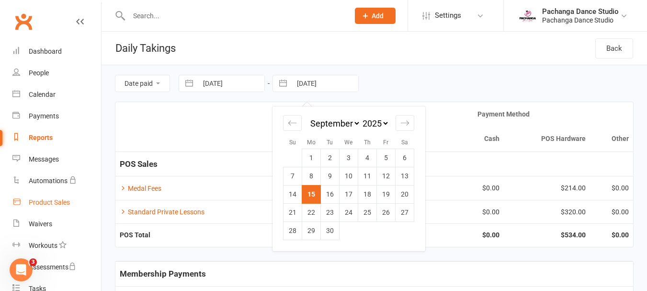
click at [53, 201] on div "Product Sales" at bounding box center [49, 202] width 41 height 8
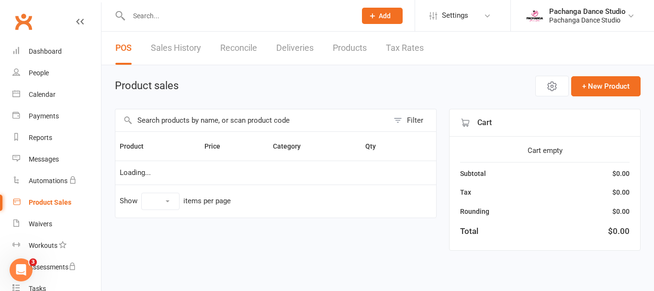
select select "50"
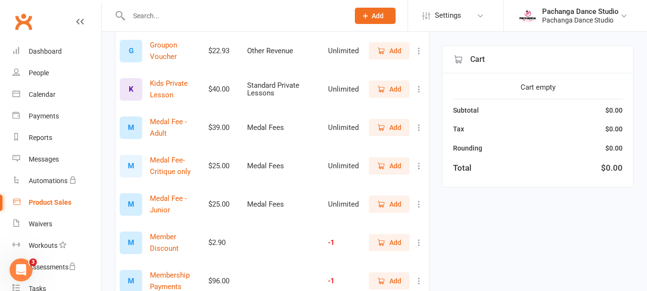
scroll to position [806, 0]
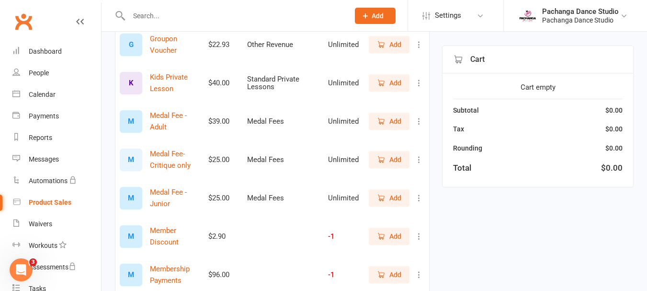
click at [388, 160] on span "Add" at bounding box center [389, 159] width 24 height 11
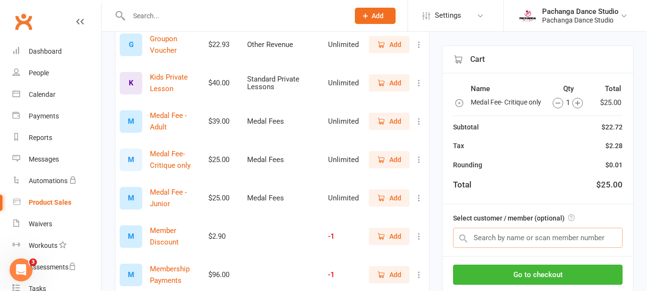
click at [503, 243] on input "text" at bounding box center [538, 238] width 170 height 20
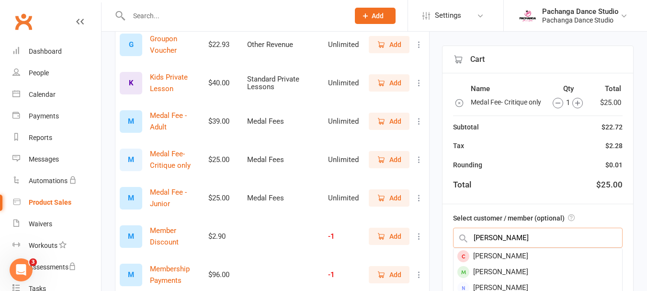
type input "elizabeth"
click at [505, 280] on div "Elizabeth Staines" at bounding box center [538, 272] width 169 height 16
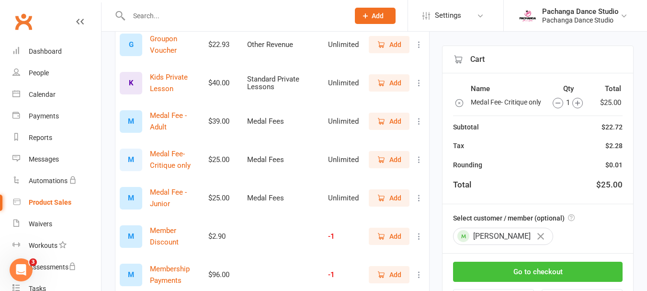
click at [543, 281] on button "Go to checkout" at bounding box center [538, 272] width 170 height 20
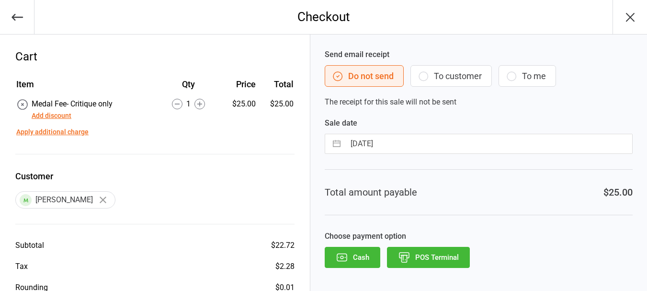
click at [436, 255] on button "POS Terminal" at bounding box center [428, 257] width 83 height 21
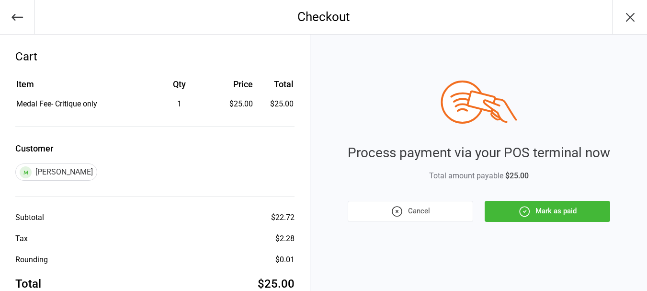
click at [532, 206] on button "Mark as paid" at bounding box center [548, 211] width 126 height 21
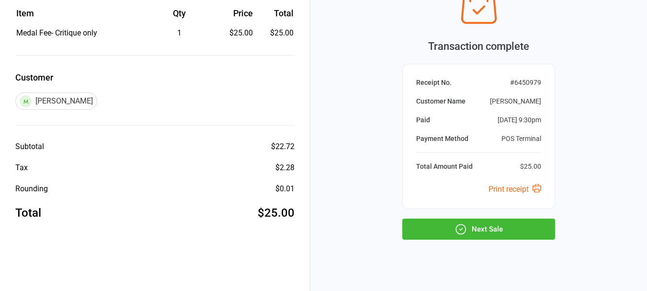
scroll to position [82, 0]
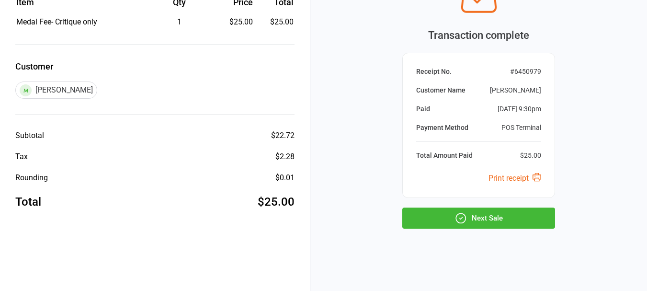
click at [499, 216] on button "Next Sale" at bounding box center [478, 217] width 153 height 21
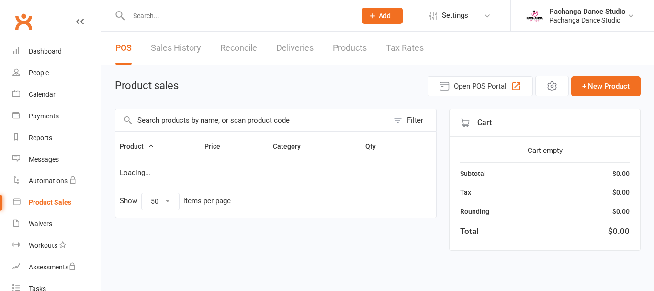
select select "50"
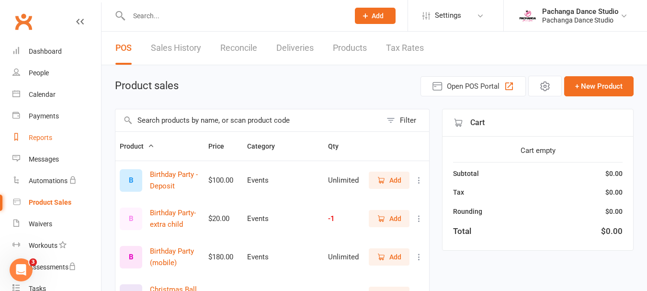
click at [41, 137] on div "Reports" at bounding box center [40, 138] width 23 height 8
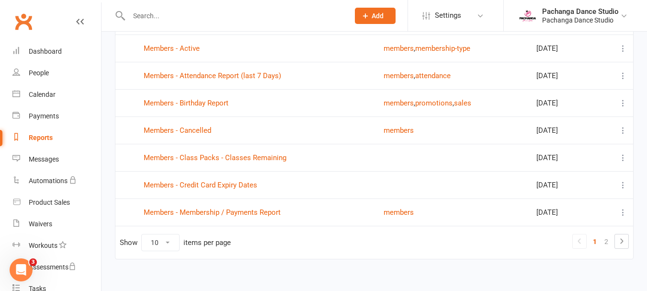
scroll to position [187, 0]
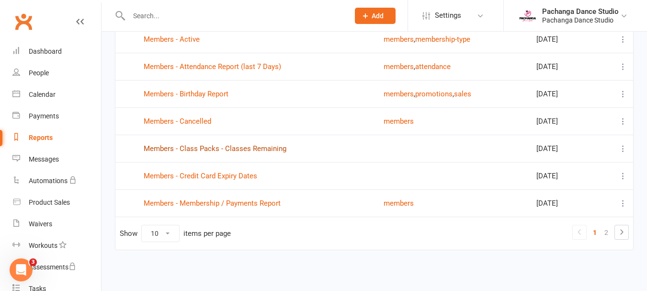
click at [206, 149] on link "Members - Class Packs - Classes Remaining" at bounding box center [215, 148] width 143 height 9
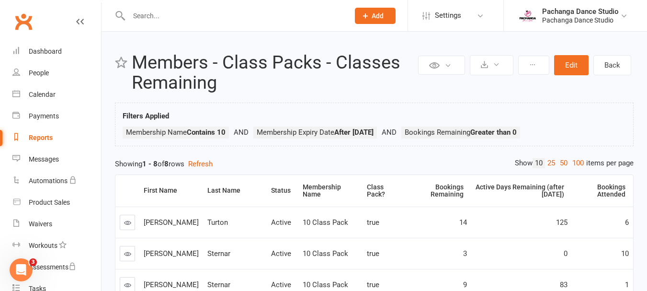
click at [590, 12] on div "Pachanga Dance Studio" at bounding box center [580, 11] width 77 height 9
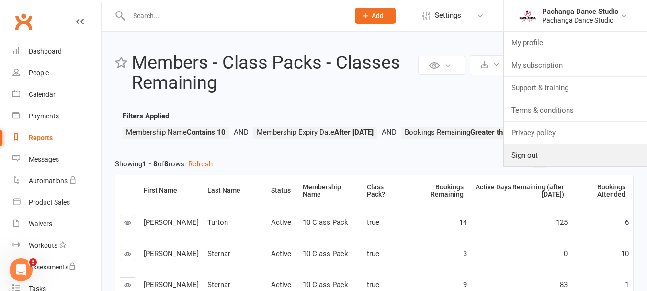
click at [527, 155] on link "Sign out" at bounding box center [575, 155] width 143 height 22
